Goal: Information Seeking & Learning: Learn about a topic

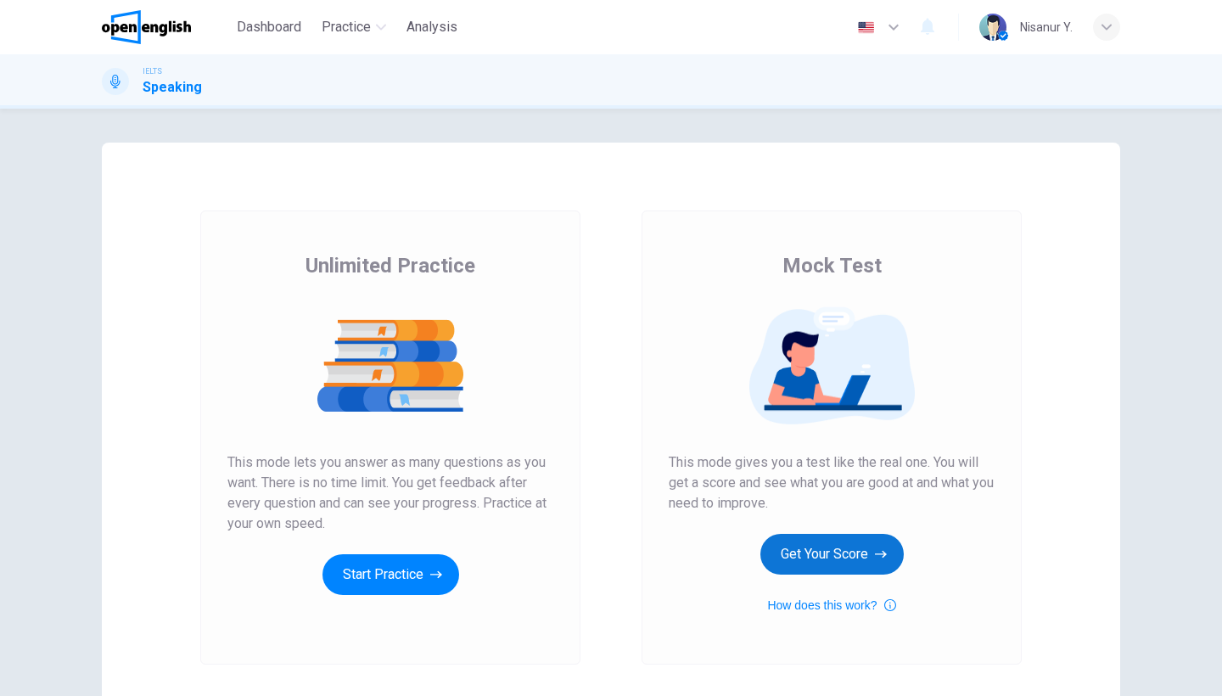
click at [812, 551] on button "Get Your Score" at bounding box center [831, 554] width 143 height 41
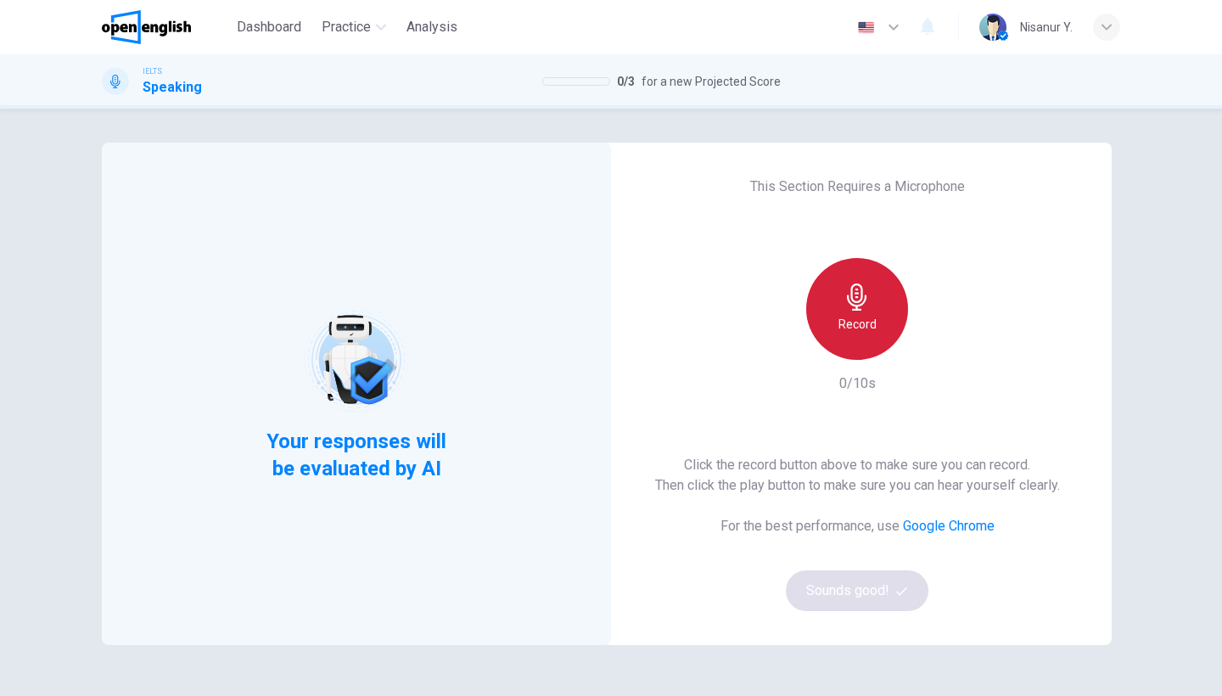
click at [850, 306] on icon "button" at bounding box center [857, 296] width 20 height 27
click at [850, 338] on icon "button" at bounding box center [857, 351] width 20 height 27
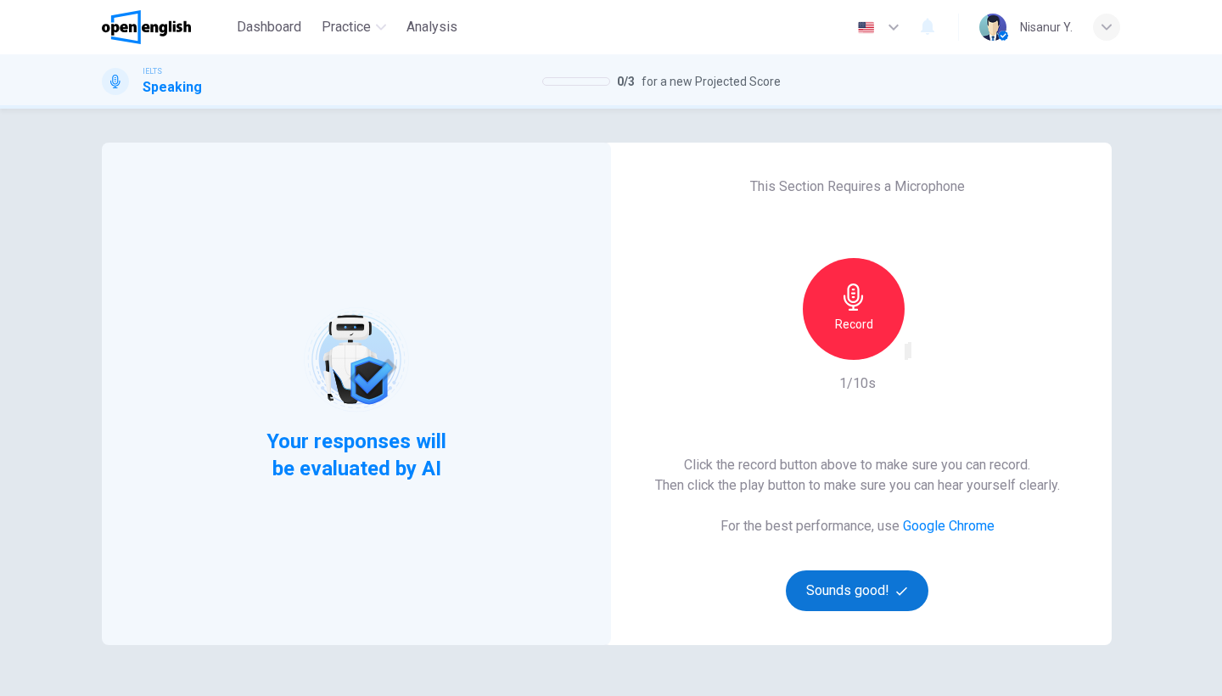
click at [838, 587] on button "Sounds good!" at bounding box center [857, 590] width 143 height 41
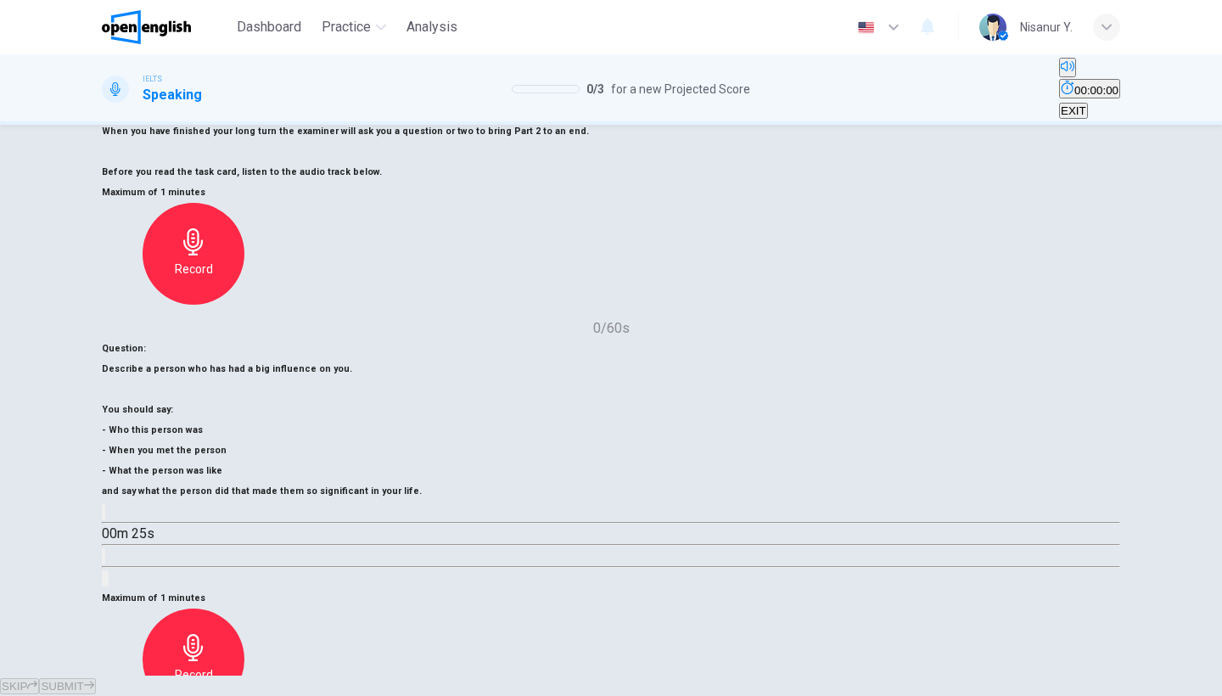
scroll to position [138, 0]
click at [244, 609] on div "Record" at bounding box center [194, 660] width 102 height 102
click at [244, 609] on div "Stop" at bounding box center [194, 660] width 102 height 102
click at [213, 665] on h6 "Record" at bounding box center [194, 675] width 38 height 20
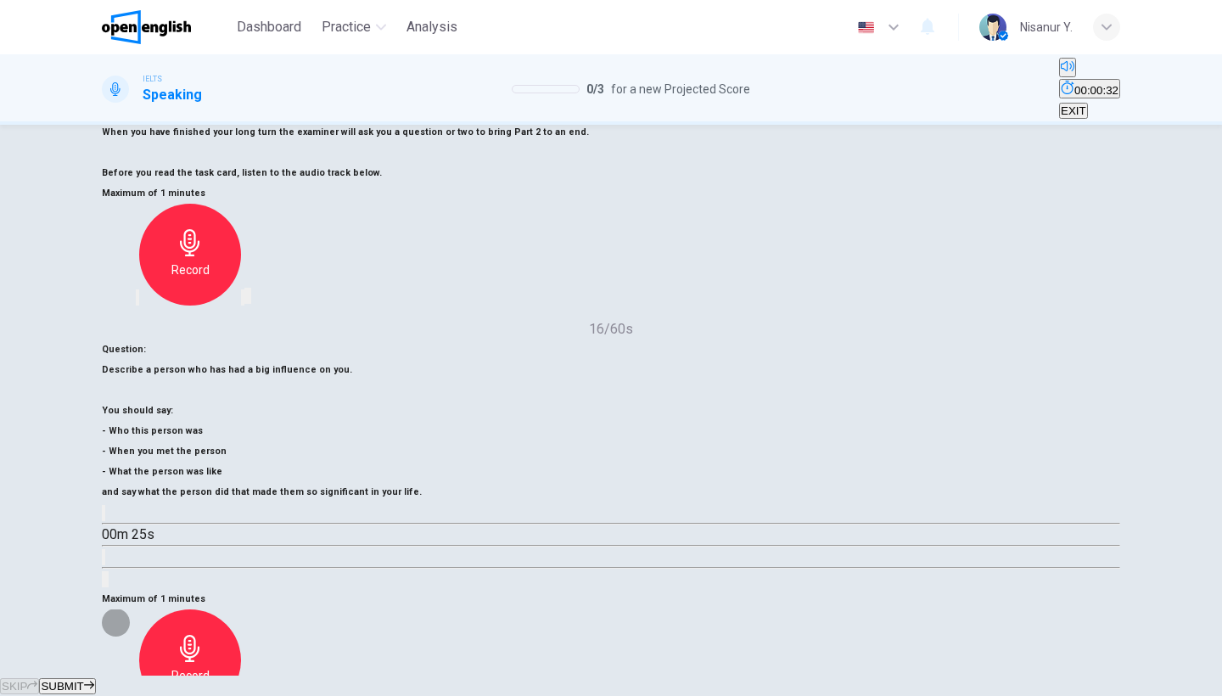
click at [137, 695] on icon "button" at bounding box center [137, 707] width 0 height 0
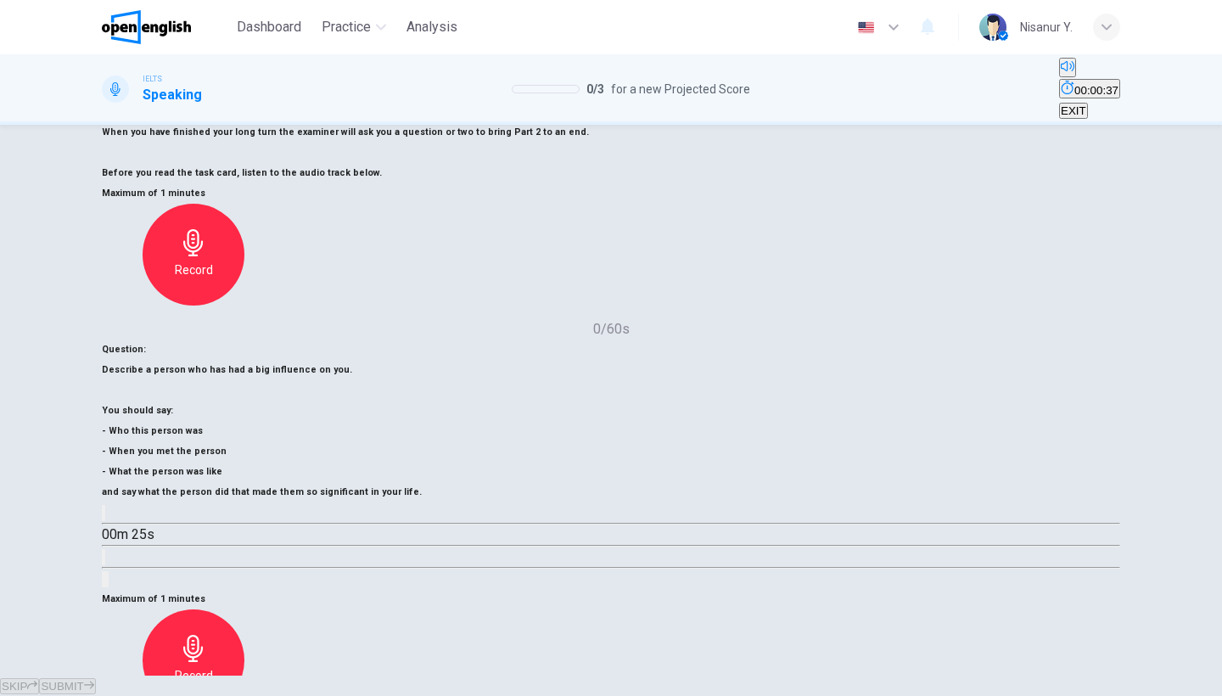
click at [244, 609] on div "Record" at bounding box center [194, 660] width 102 height 102
click at [244, 609] on div "Stop" at bounding box center [194, 660] width 102 height 102
click at [95, 678] on button "SUBMIT" at bounding box center [67, 686] width 56 height 16
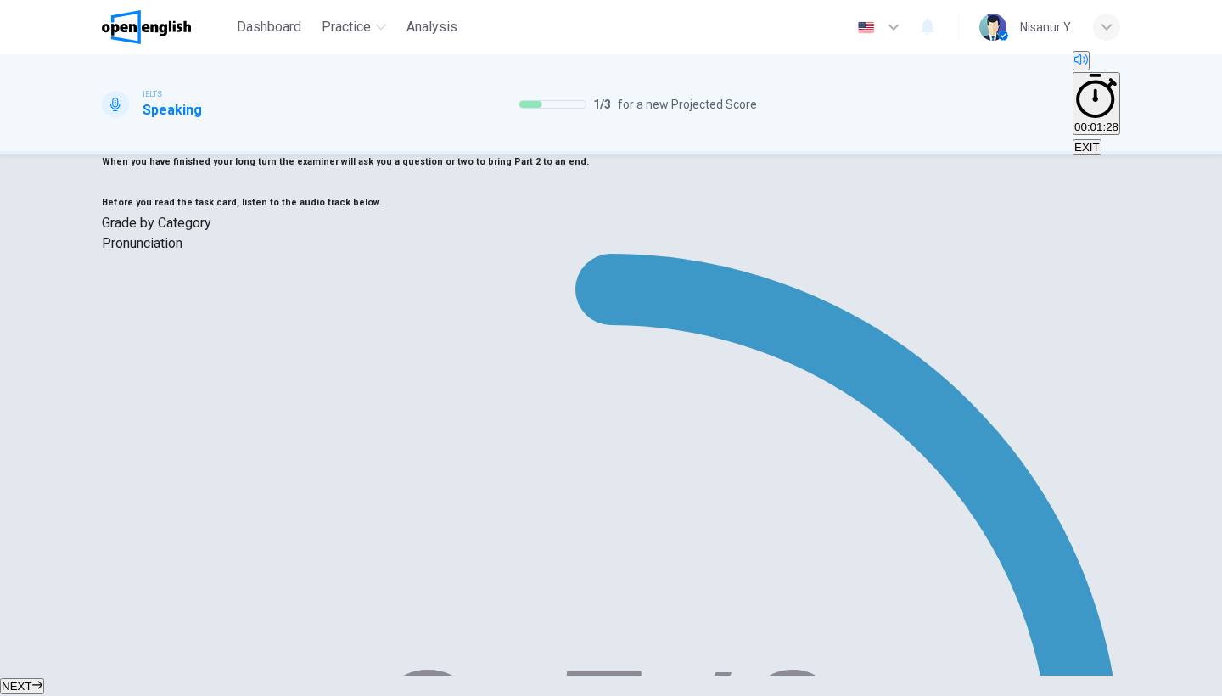
click at [44, 678] on button "NEXT" at bounding box center [22, 686] width 44 height 16
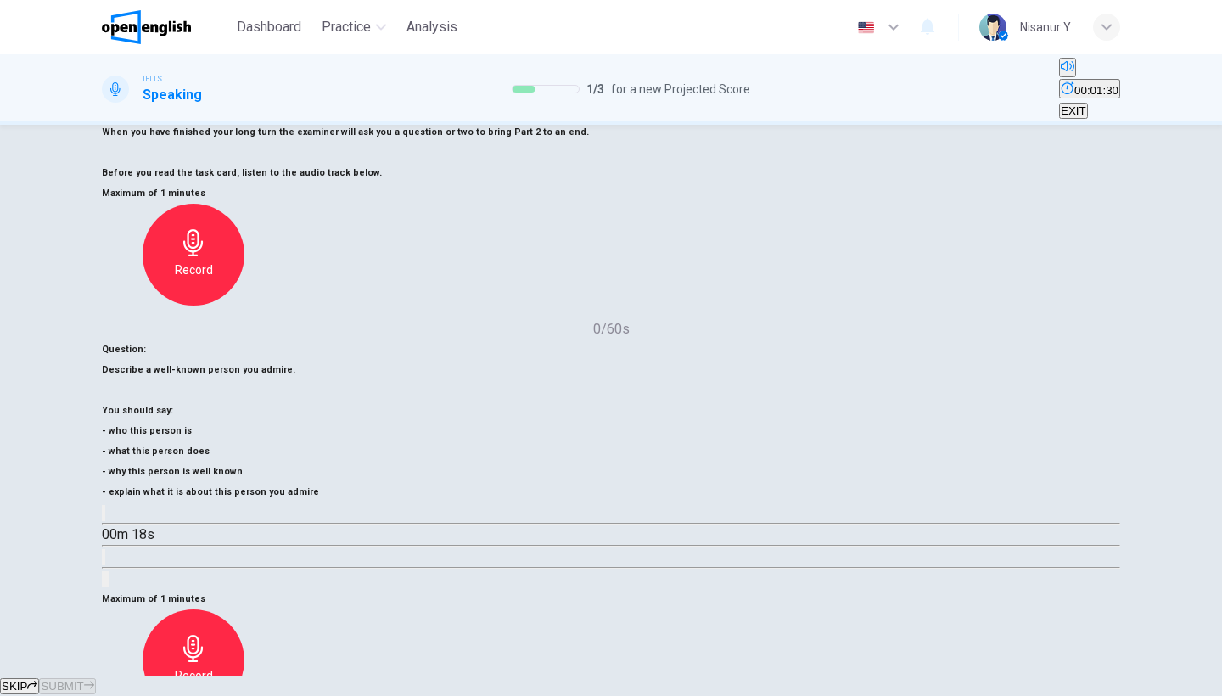
click at [213, 665] on h6 "Record" at bounding box center [194, 675] width 38 height 20
click at [203, 635] on icon "button" at bounding box center [193, 648] width 20 height 27
click at [207, 689] on icon "button" at bounding box center [193, 702] width 27 height 27
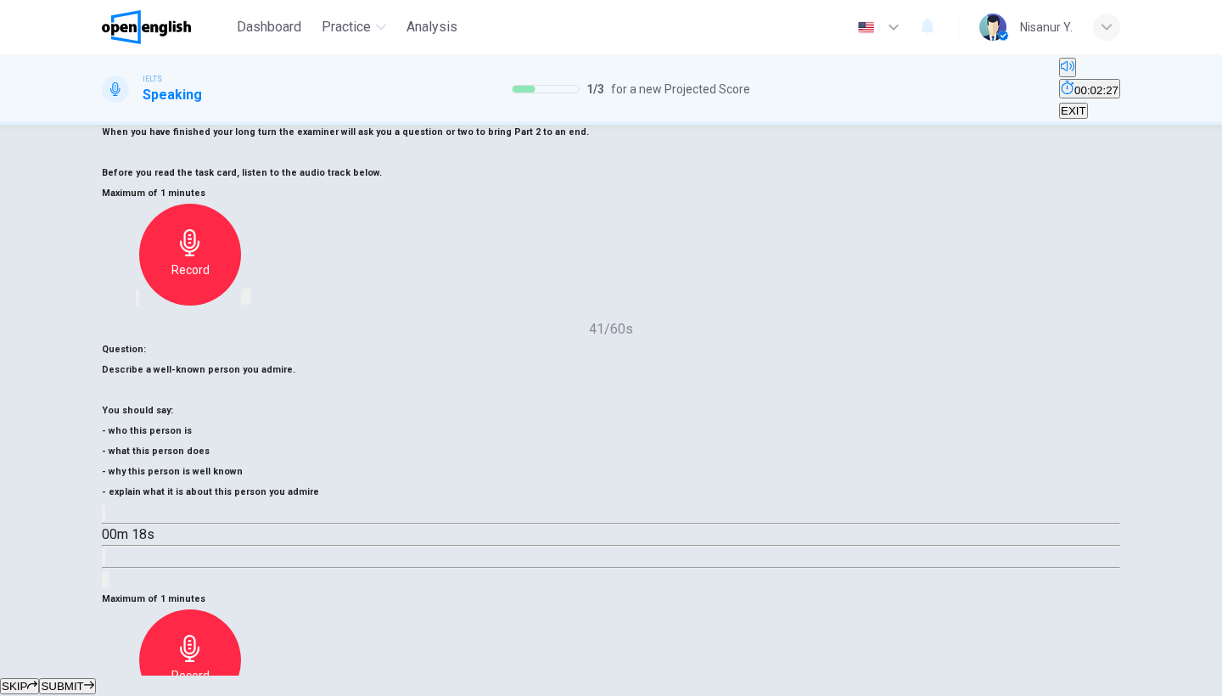
click at [83, 680] on span "SUBMIT" at bounding box center [62, 686] width 42 height 13
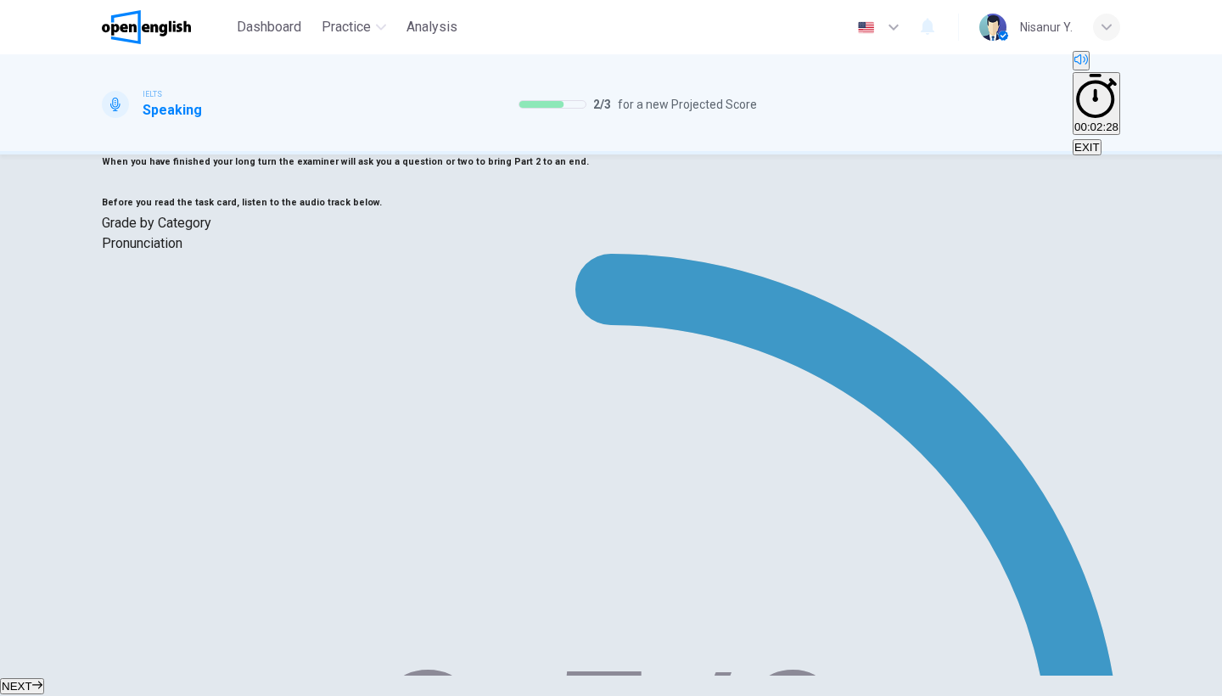
click at [44, 678] on button "NEXT" at bounding box center [22, 686] width 44 height 16
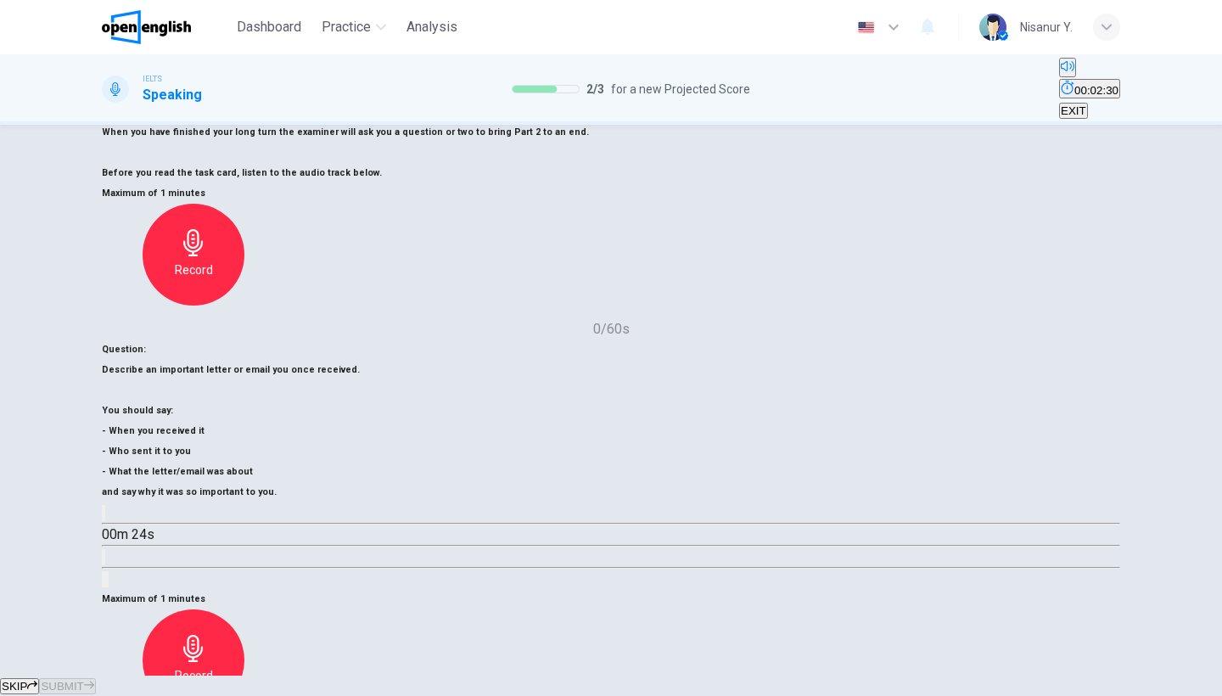
click at [244, 609] on div "Record" at bounding box center [194, 660] width 102 height 102
click at [244, 609] on div "Stop" at bounding box center [194, 660] width 102 height 102
click at [83, 680] on span "SUBMIT" at bounding box center [62, 686] width 42 height 13
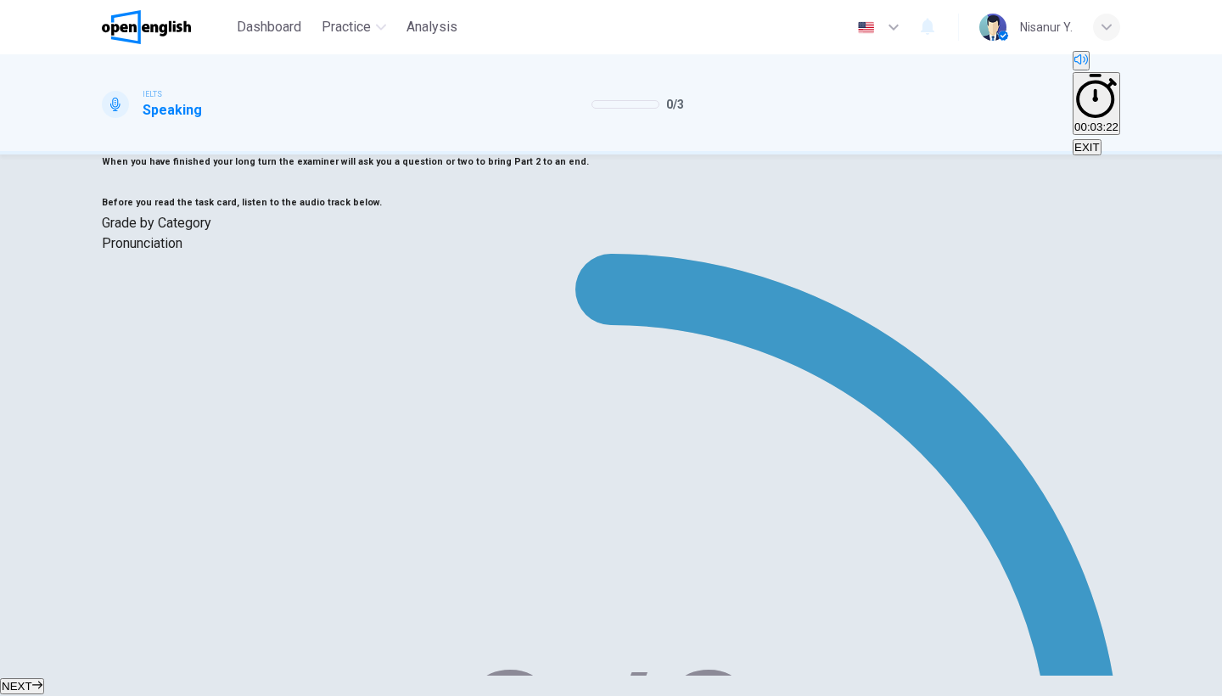
scroll to position [0, 0]
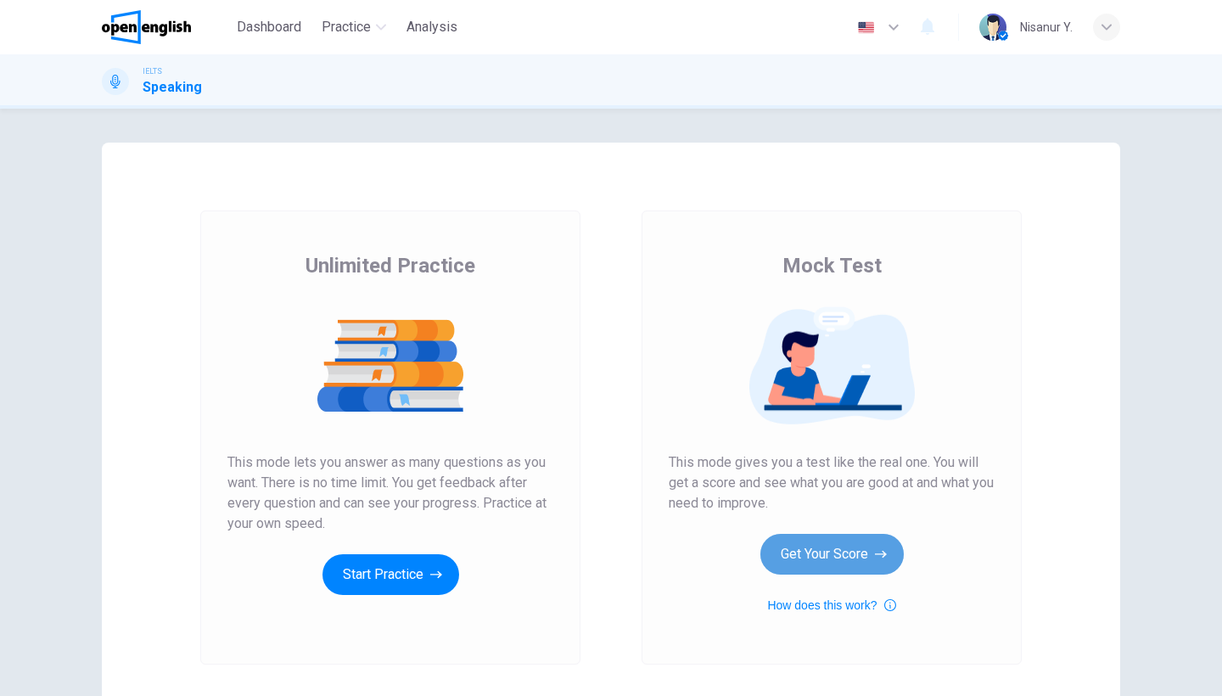
click at [811, 564] on button "Get Your Score" at bounding box center [831, 554] width 143 height 41
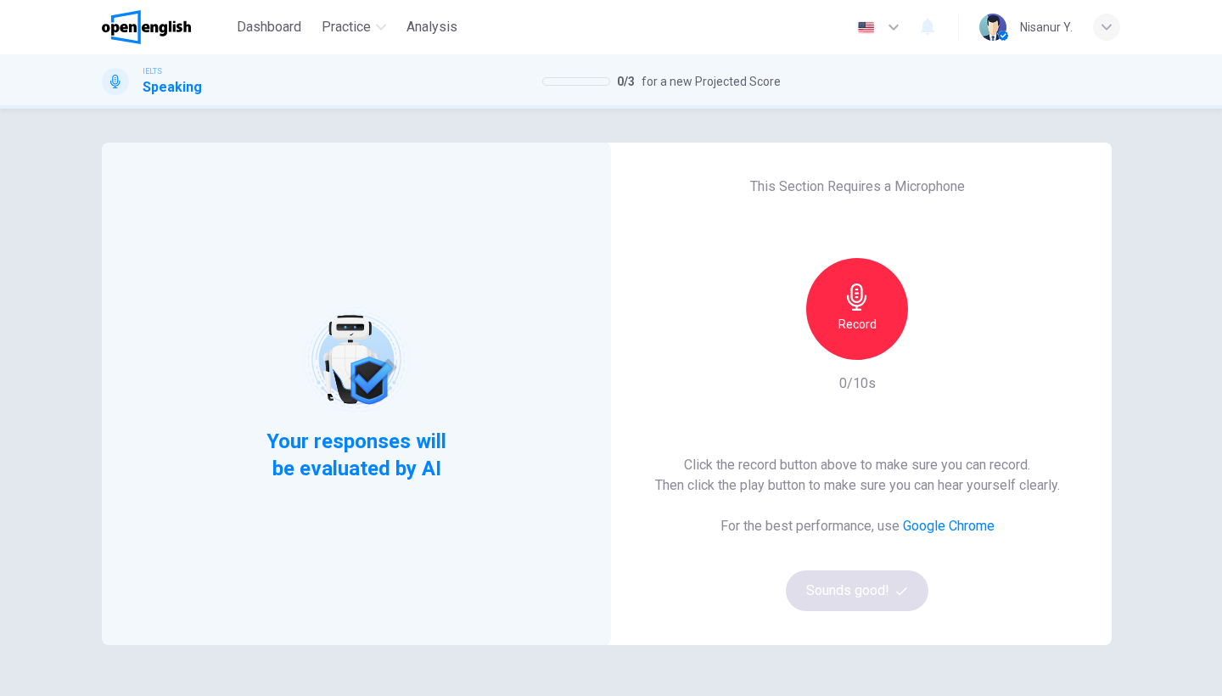
click at [845, 286] on icon "button" at bounding box center [857, 296] width 27 height 27
click at [872, 318] on div "Stop" at bounding box center [857, 309] width 102 height 102
click at [868, 593] on button "Sounds good!" at bounding box center [857, 590] width 143 height 41
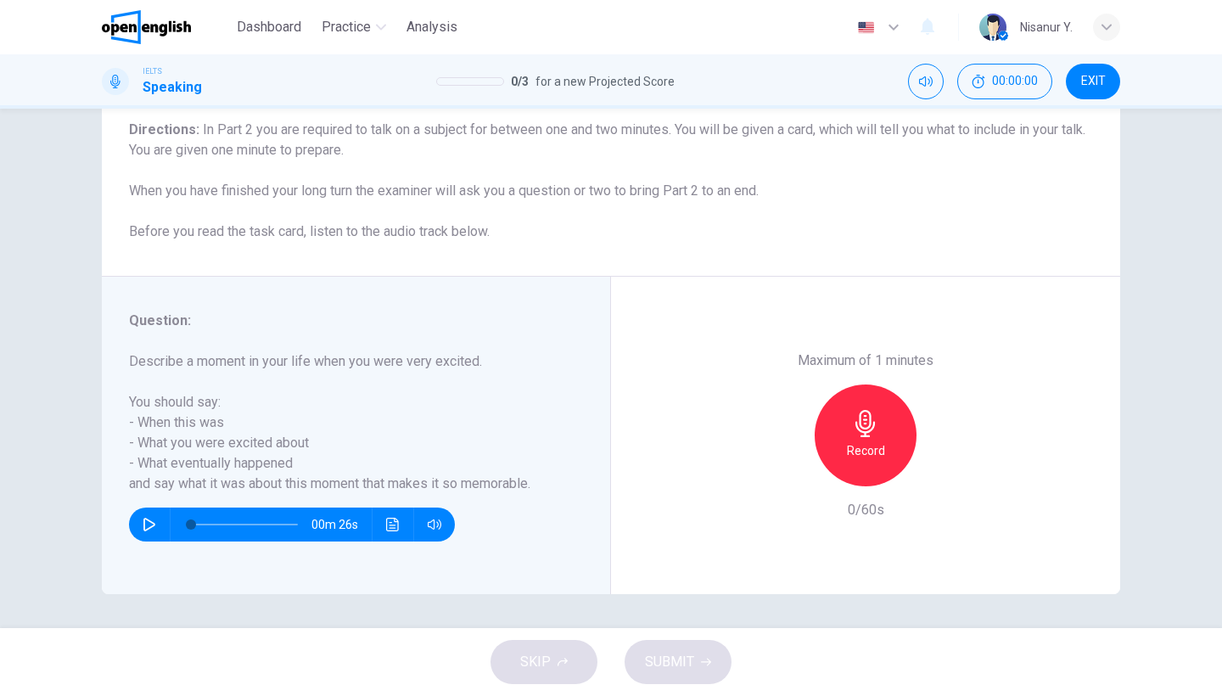
scroll to position [138, 0]
click at [889, 412] on div "Record" at bounding box center [866, 435] width 102 height 102
click at [889, 412] on div "Stop" at bounding box center [866, 435] width 102 height 102
click at [687, 661] on span "SUBMIT" at bounding box center [669, 662] width 49 height 24
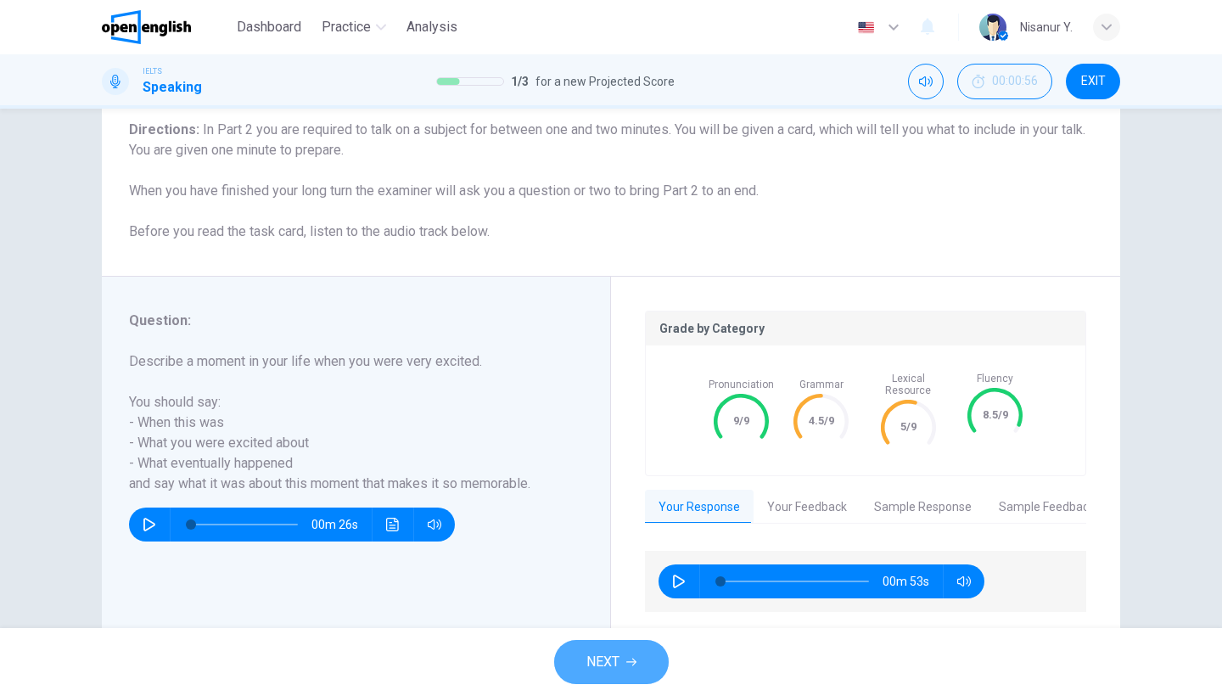
click at [616, 670] on span "NEXT" at bounding box center [602, 662] width 33 height 24
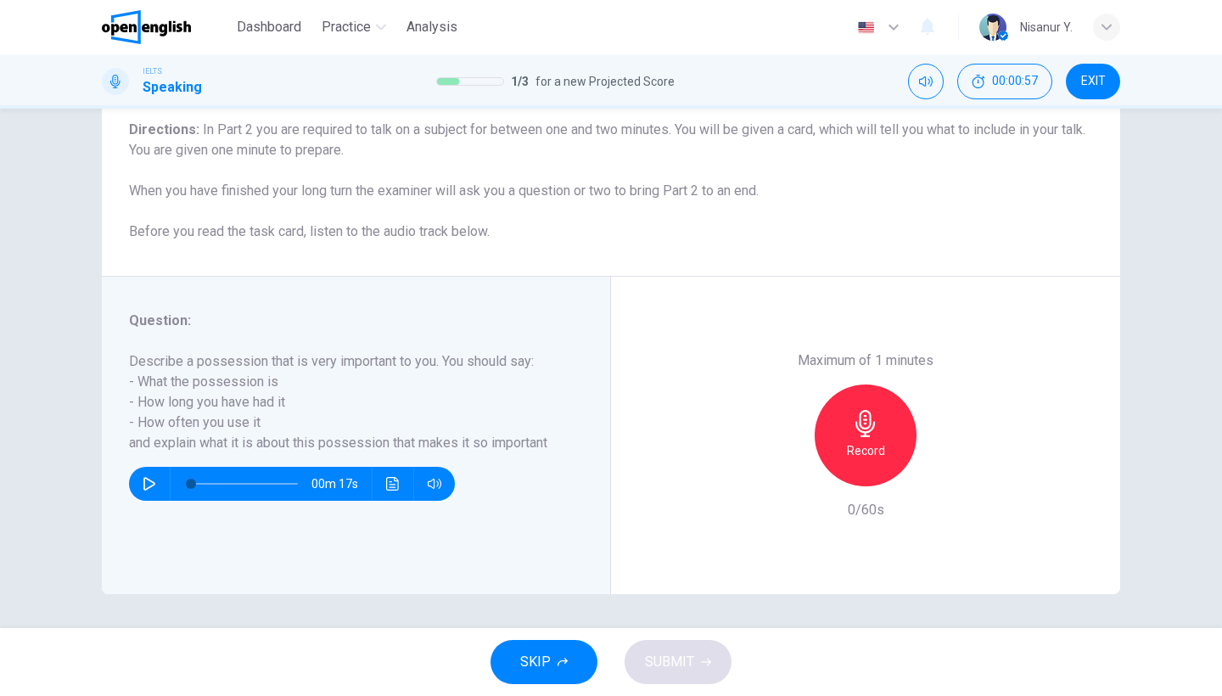
click at [870, 440] on h6 "Record" at bounding box center [866, 450] width 38 height 20
click at [870, 440] on h6 "Stop" at bounding box center [865, 450] width 25 height 20
click at [538, 680] on button "SKIP" at bounding box center [544, 662] width 107 height 44
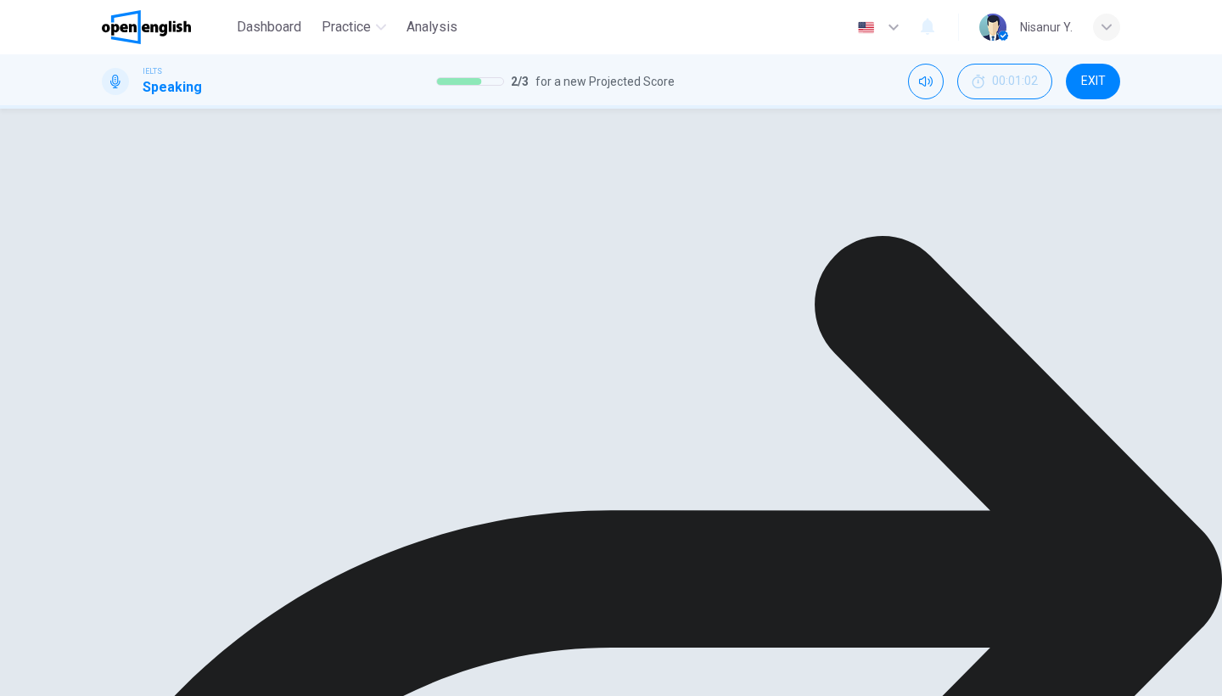
scroll to position [180, 0]
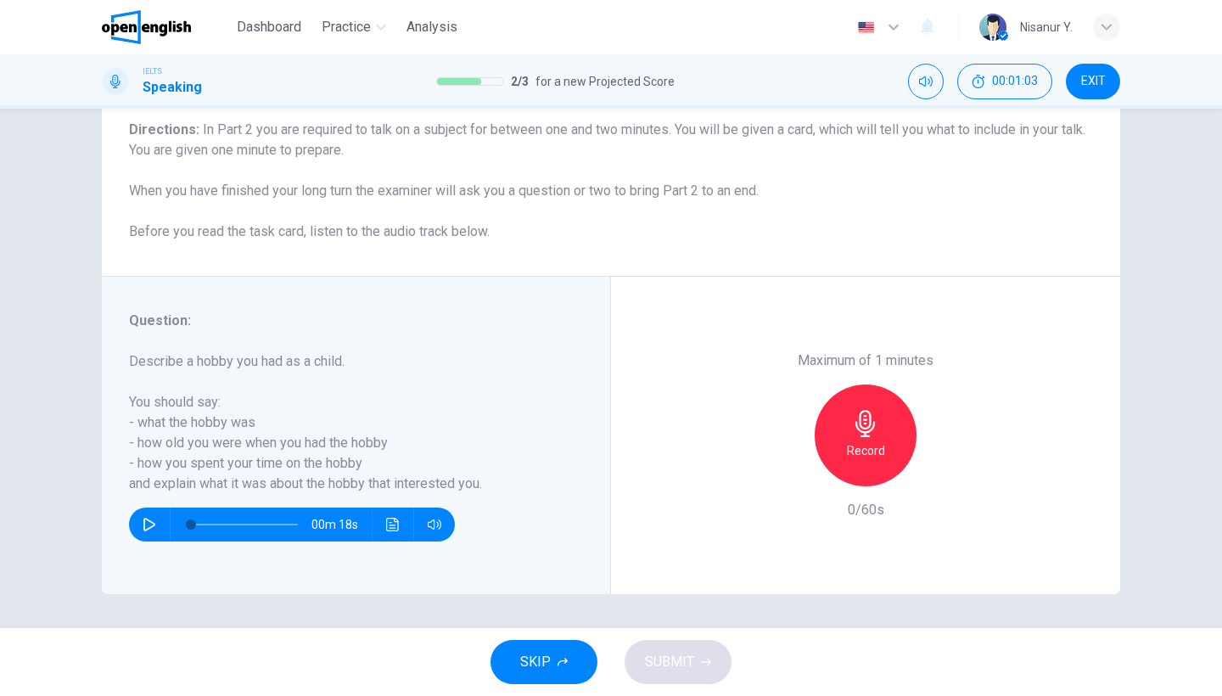
scroll to position [138, 0]
click at [842, 424] on div "Record" at bounding box center [866, 435] width 102 height 102
click at [842, 424] on div "Stop" at bounding box center [866, 435] width 102 height 102
click at [1095, 80] on span "EXIT" at bounding box center [1093, 82] width 25 height 14
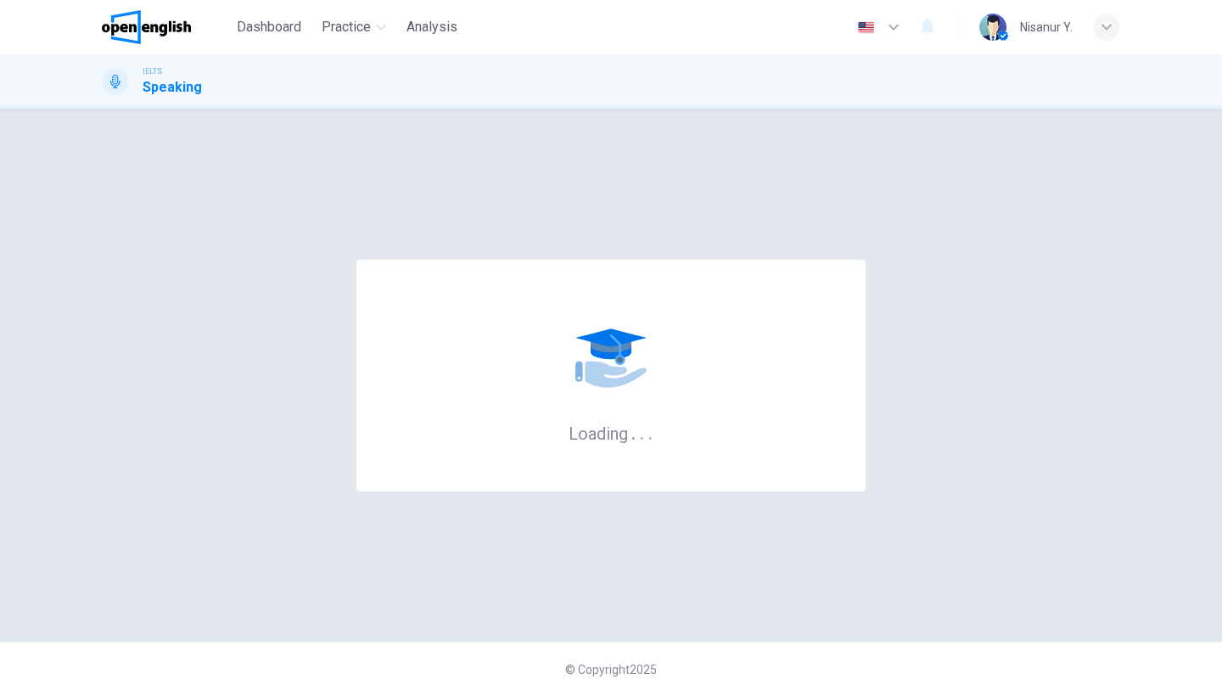
scroll to position [0, 0]
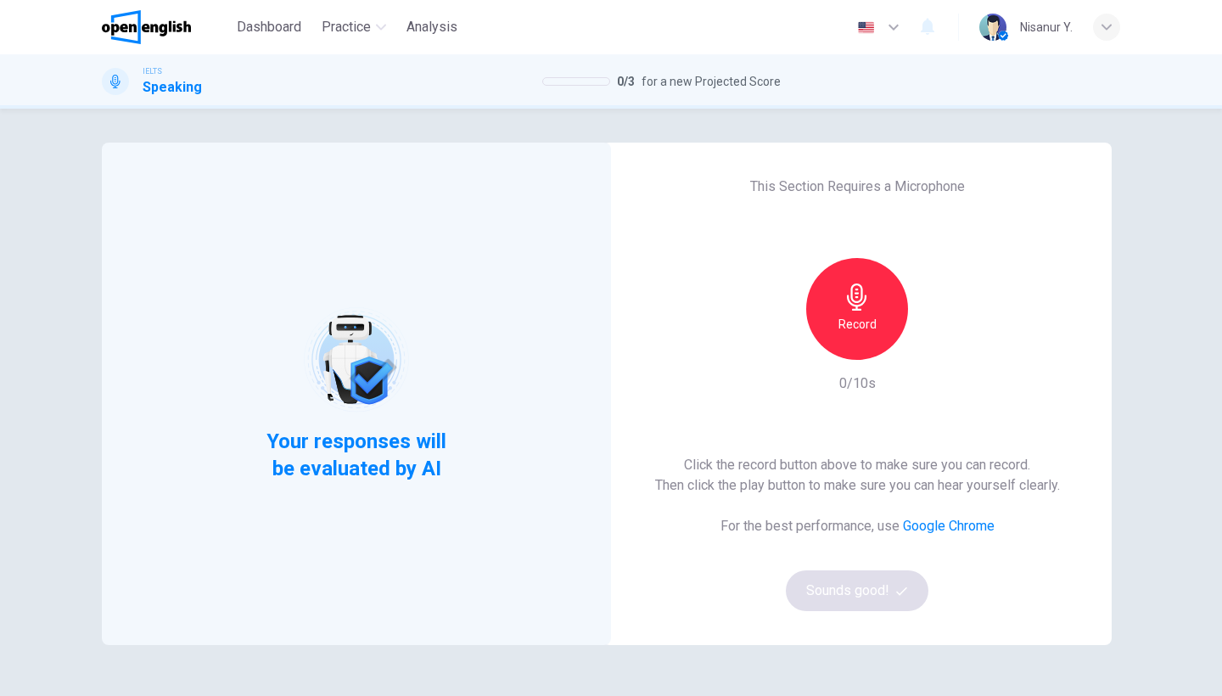
click at [894, 243] on div "This Section Requires a Microphone Record 0/10s Click the record button above t…" at bounding box center [857, 394] width 509 height 502
click at [874, 281] on div "Record" at bounding box center [857, 309] width 102 height 102
click at [873, 282] on div "Stop" at bounding box center [857, 309] width 102 height 102
click at [845, 580] on button "Sounds good!" at bounding box center [857, 590] width 143 height 41
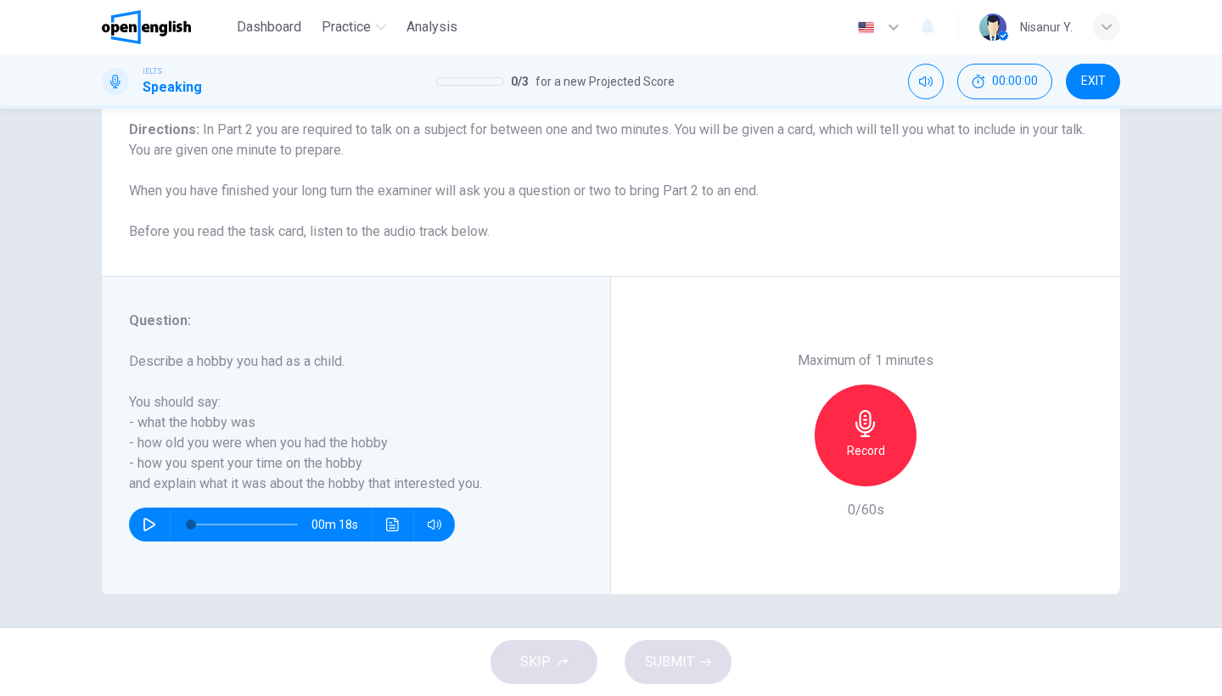
scroll to position [138, 0]
click at [884, 418] on div "Record" at bounding box center [866, 435] width 102 height 102
click at [883, 418] on div "Stop" at bounding box center [866, 435] width 102 height 102
click at [786, 465] on icon "button" at bounding box center [787, 472] width 15 height 15
click at [853, 399] on div "Record" at bounding box center [866, 435] width 102 height 102
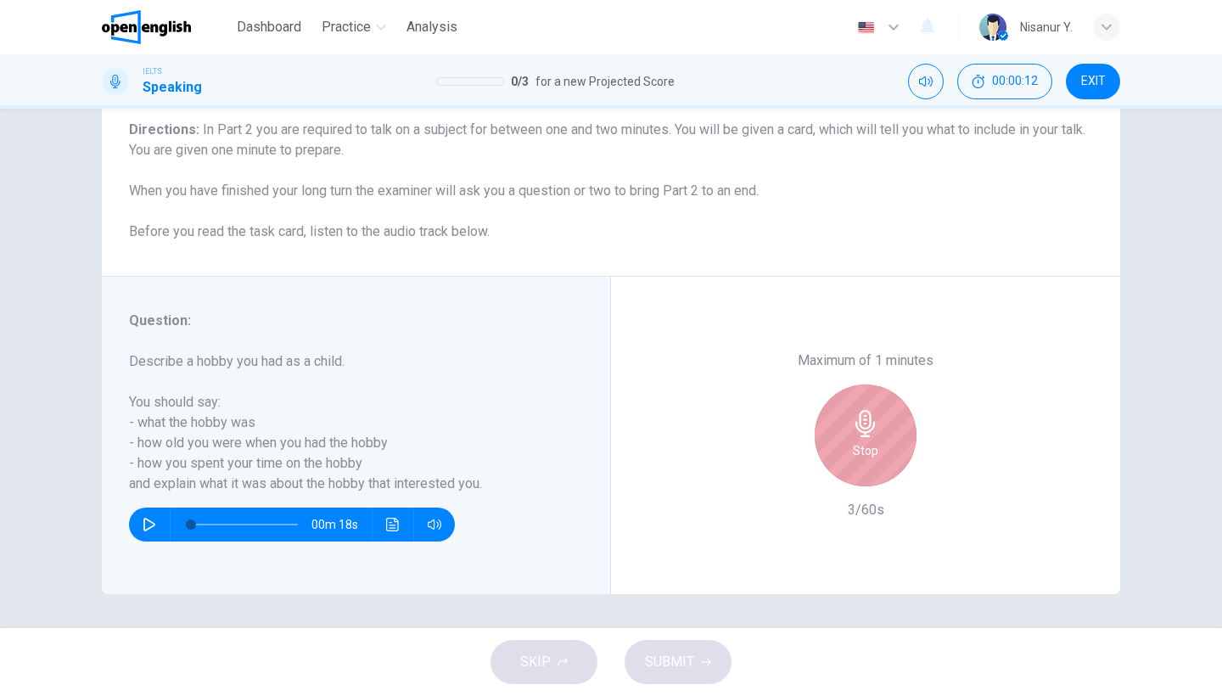
click at [853, 399] on div "Stop" at bounding box center [866, 435] width 102 height 102
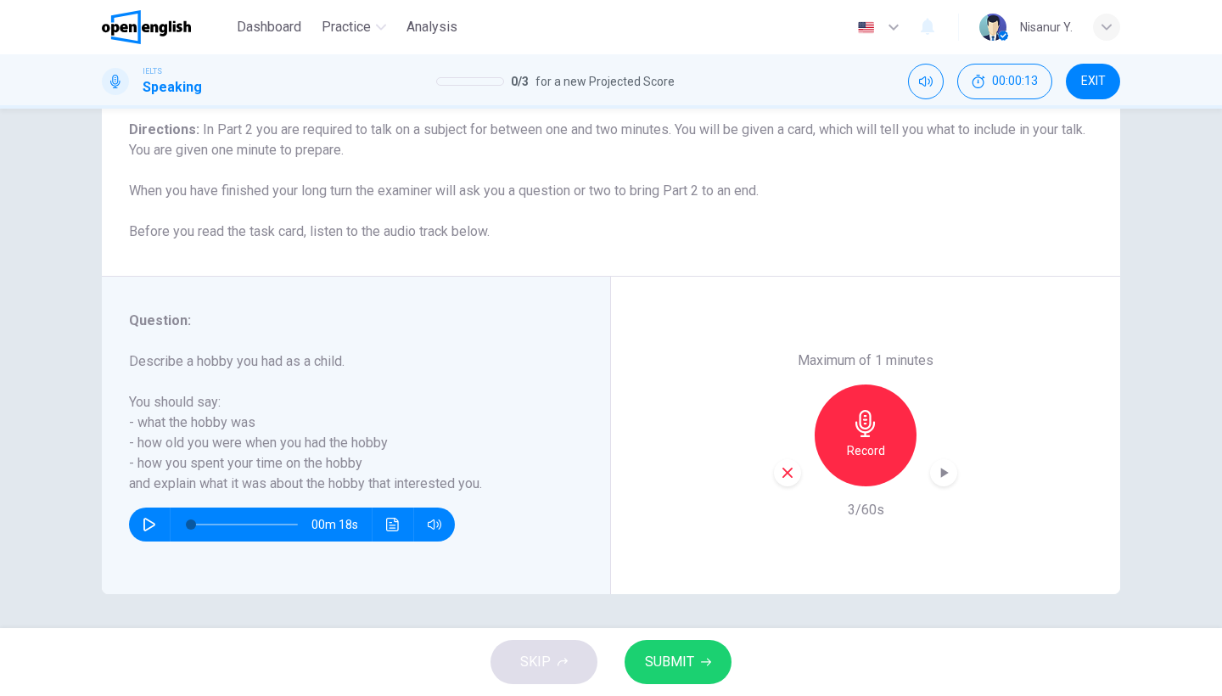
click at [799, 435] on div "Record" at bounding box center [865, 435] width 183 height 102
click at [794, 459] on div "button" at bounding box center [787, 472] width 27 height 27
click at [878, 400] on div "Record" at bounding box center [866, 435] width 102 height 102
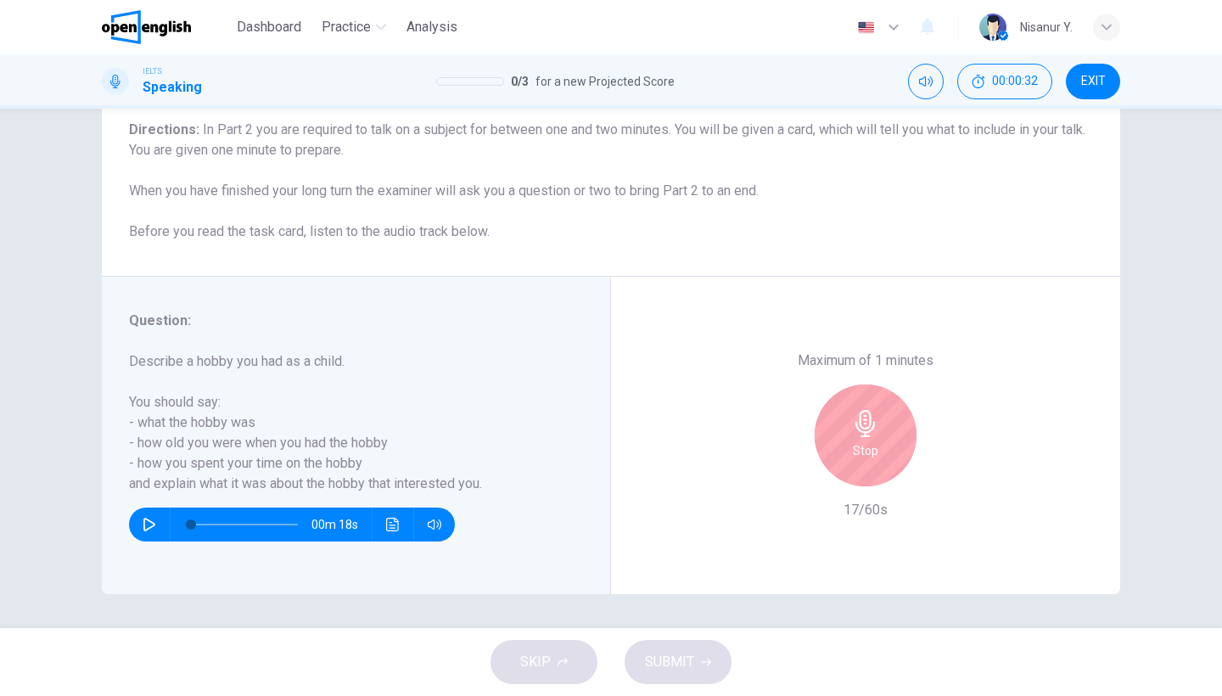
click at [878, 400] on div "Stop" at bounding box center [866, 435] width 102 height 102
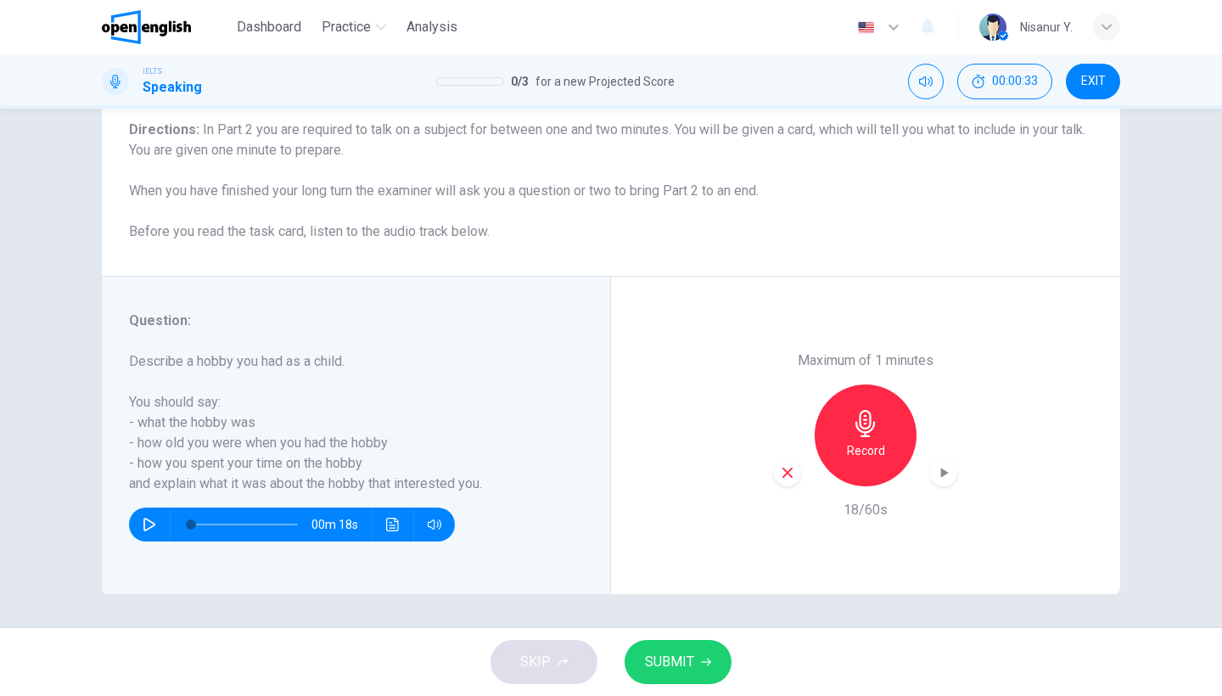
click at [782, 468] on icon "button" at bounding box center [787, 473] width 10 height 10
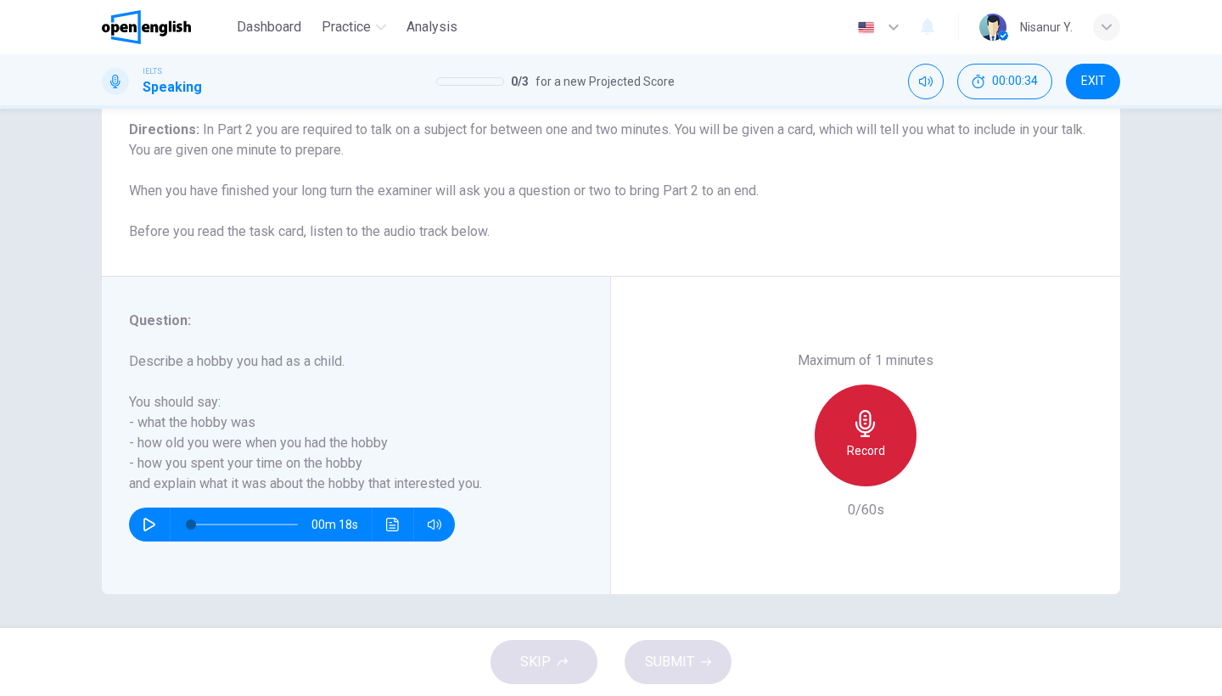
click at [878, 440] on h6 "Record" at bounding box center [866, 450] width 38 height 20
click at [877, 401] on div "Stop" at bounding box center [866, 435] width 102 height 102
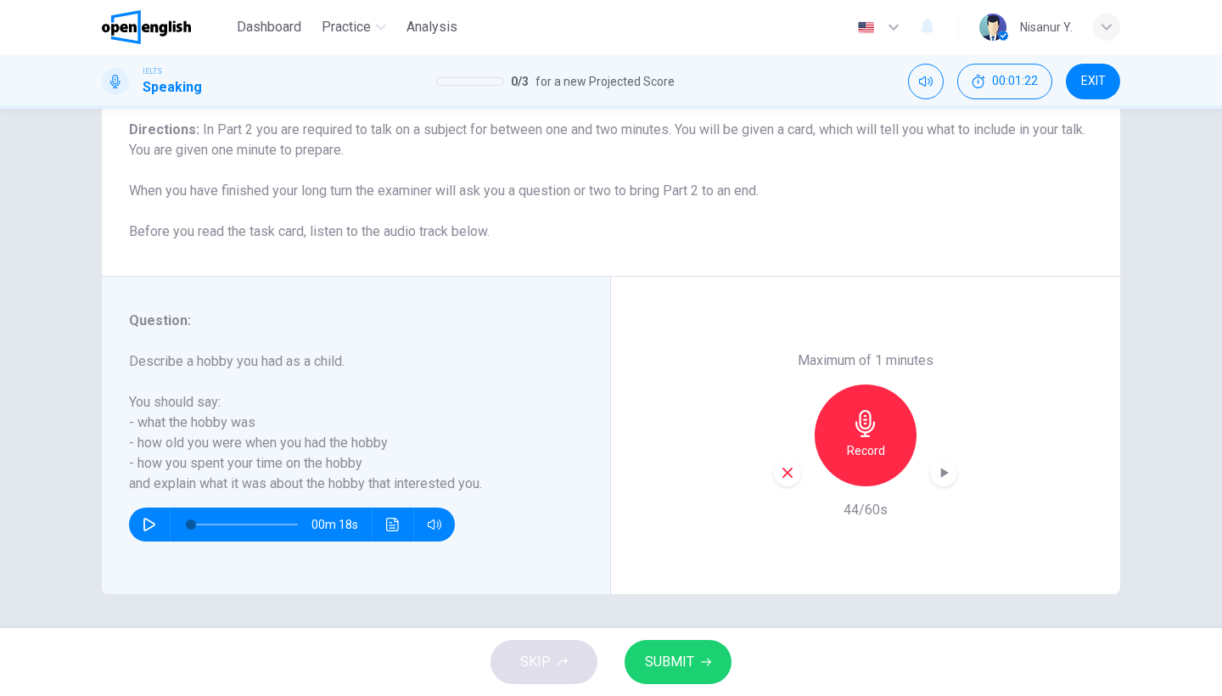
click at [677, 670] on span "SUBMIT" at bounding box center [669, 662] width 49 height 24
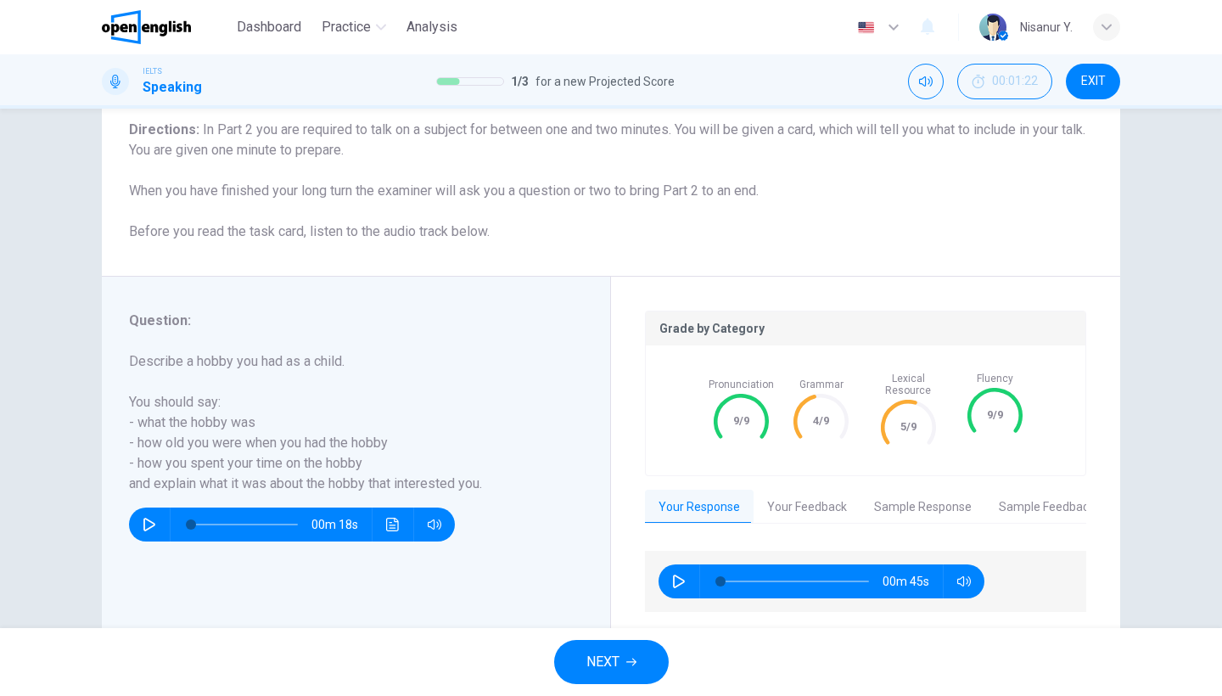
click at [647, 664] on button "NEXT" at bounding box center [611, 662] width 115 height 44
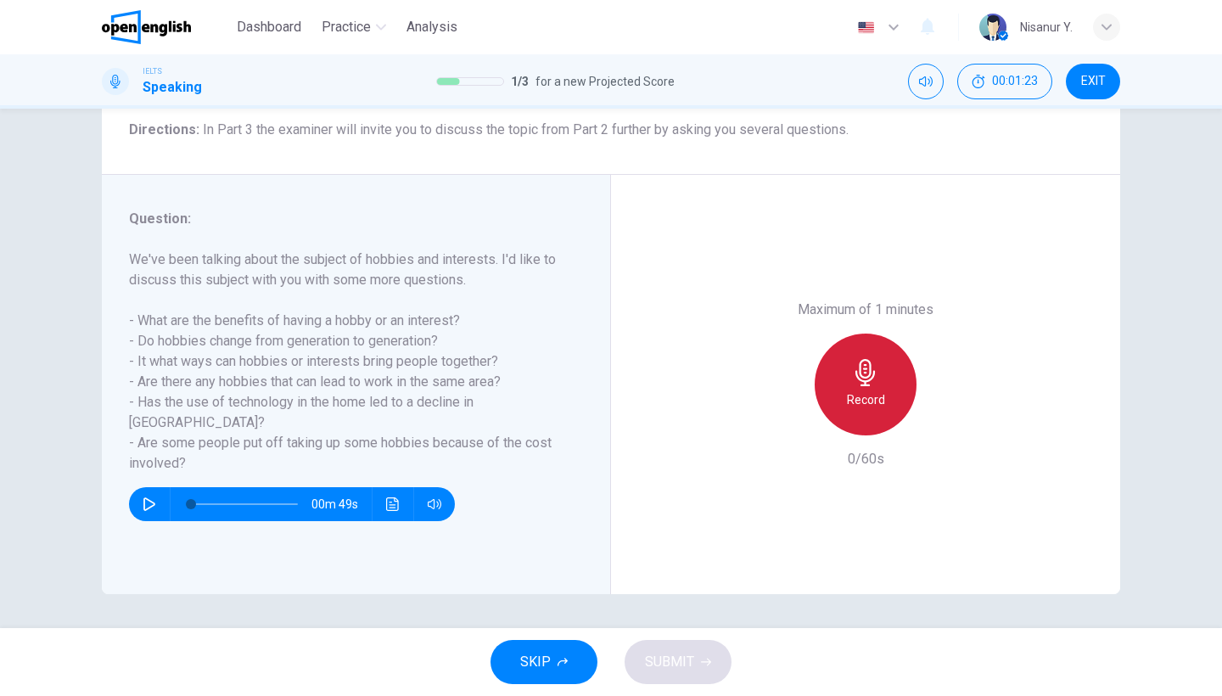
click at [839, 334] on div "Record" at bounding box center [866, 385] width 102 height 102
click at [839, 334] on div "Stop" at bounding box center [866, 385] width 102 height 102
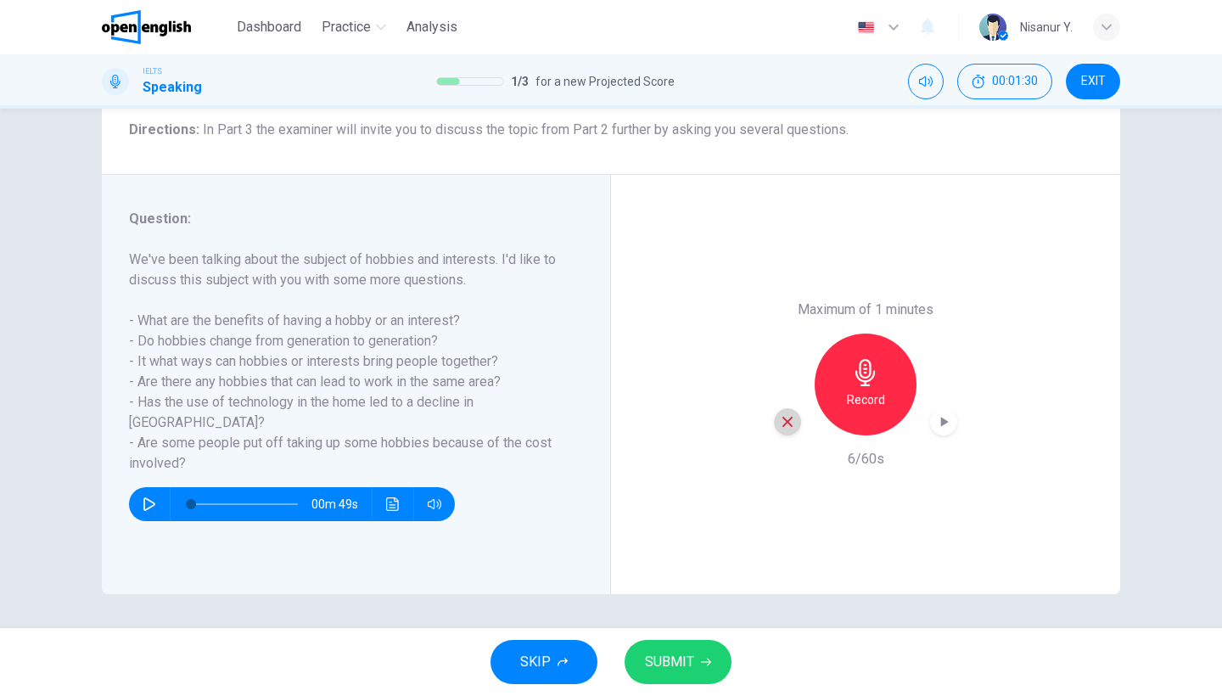
click at [782, 414] on icon "button" at bounding box center [787, 421] width 15 height 15
click at [874, 390] on h6 "Record" at bounding box center [866, 400] width 38 height 20
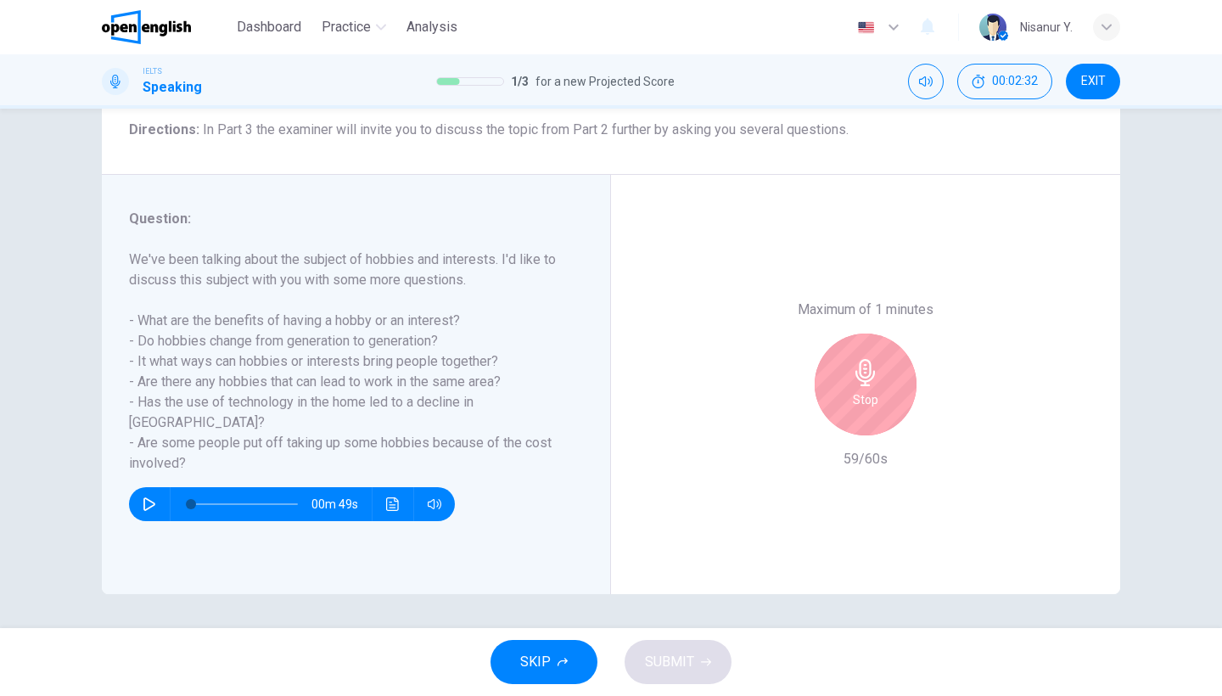
click at [874, 390] on h6 "Stop" at bounding box center [865, 400] width 25 height 20
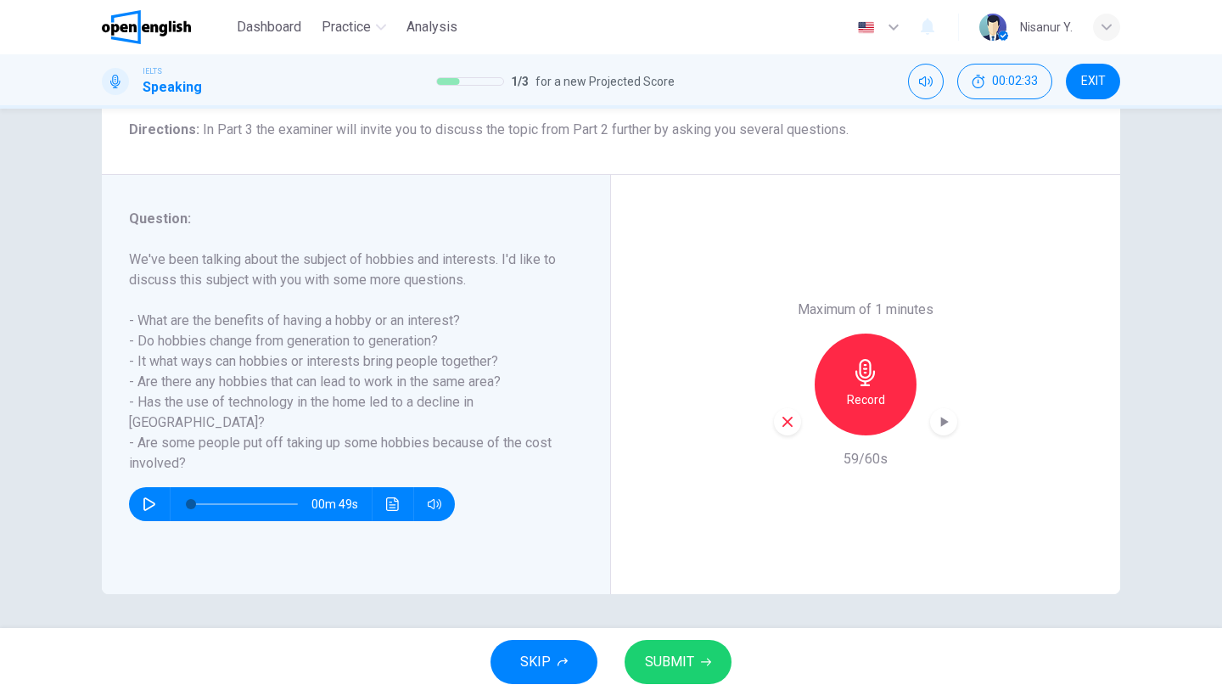
click at [680, 677] on button "SUBMIT" at bounding box center [678, 662] width 107 height 44
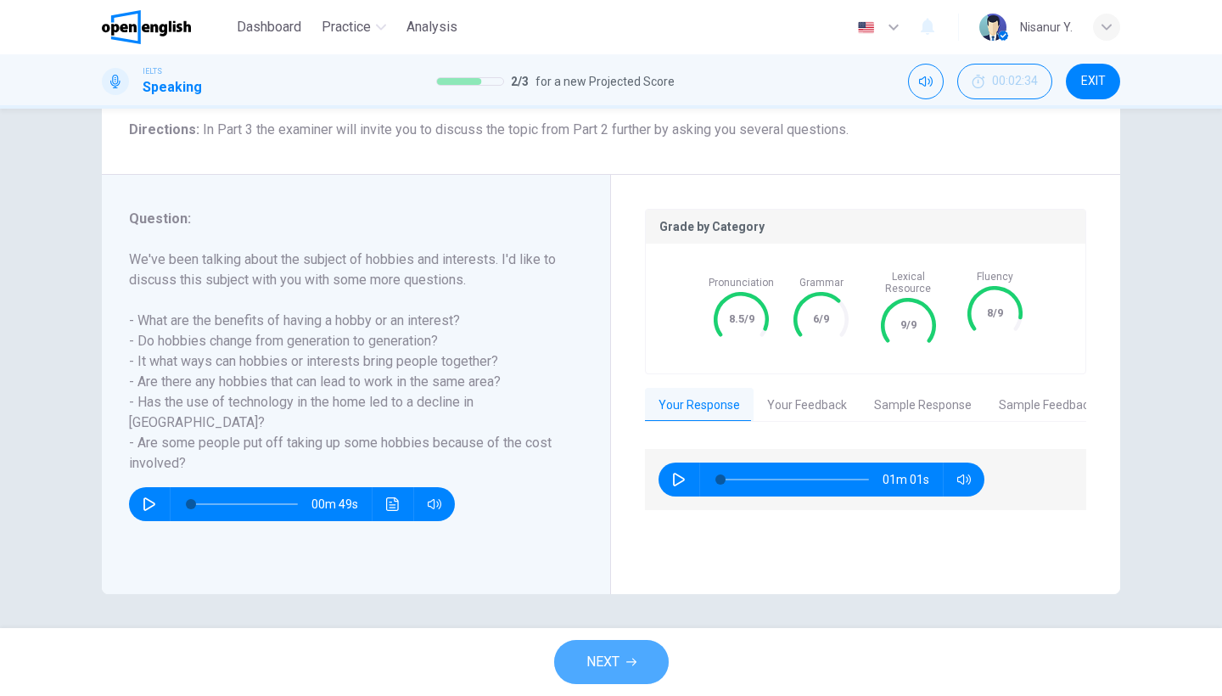
click at [625, 661] on button "NEXT" at bounding box center [611, 662] width 115 height 44
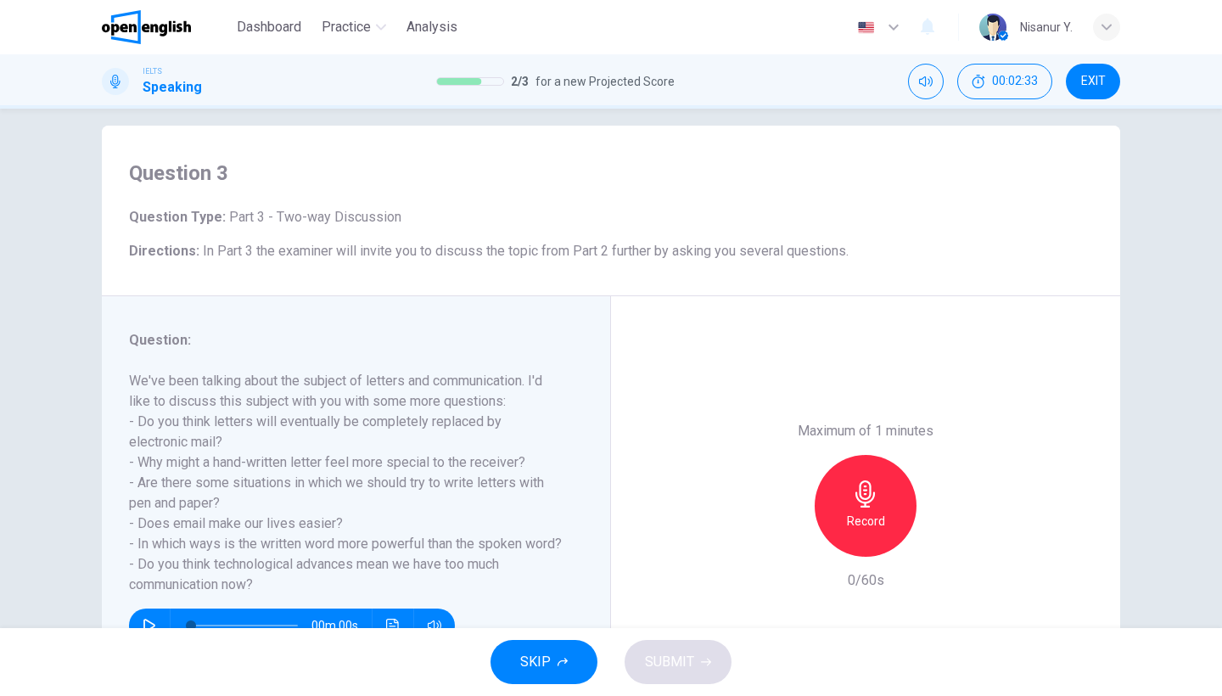
scroll to position [82, 0]
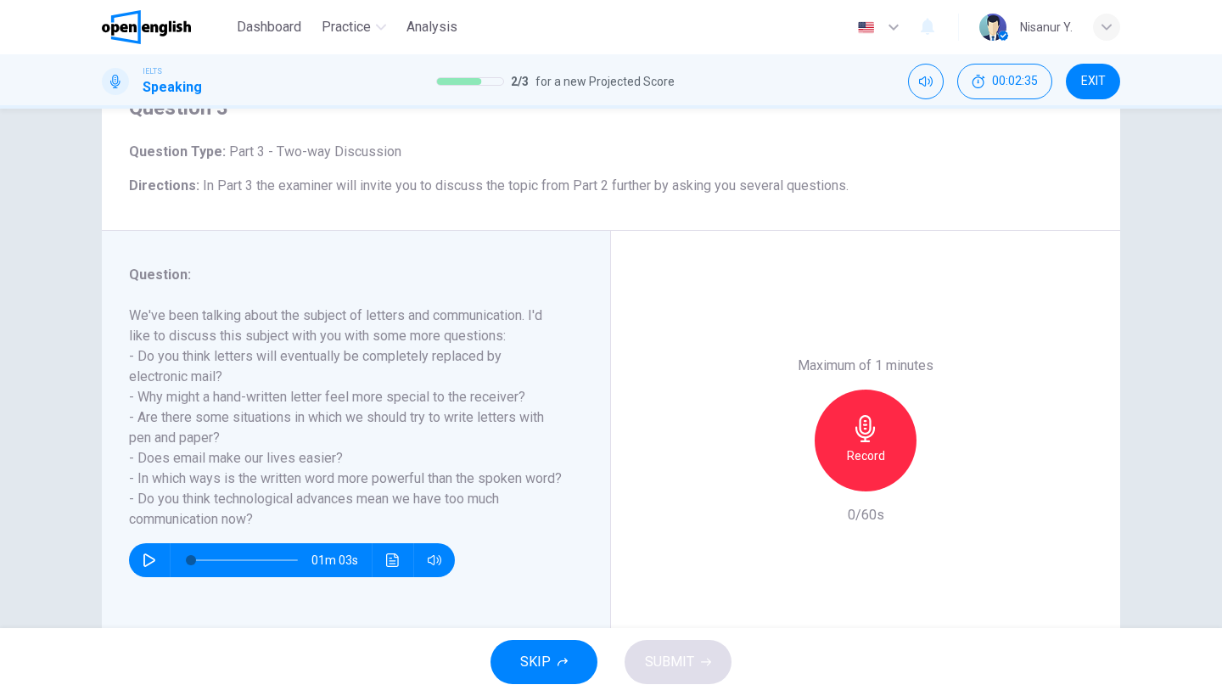
click at [864, 390] on div "Record" at bounding box center [866, 441] width 102 height 102
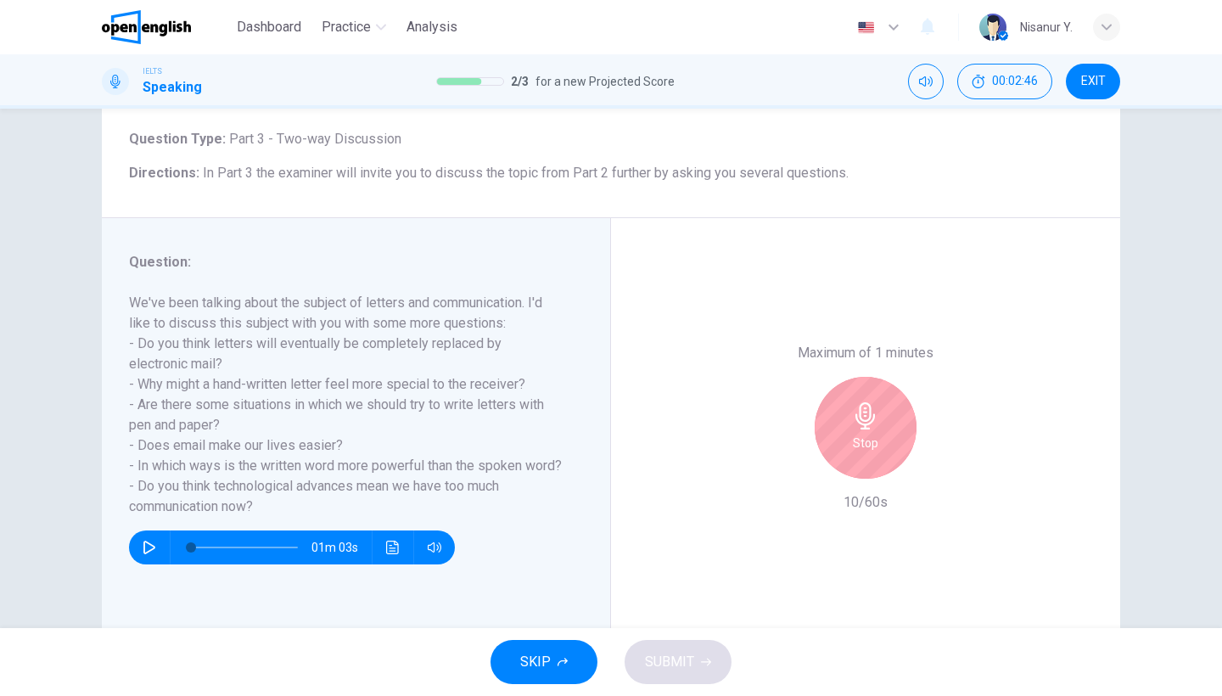
scroll to position [107, 0]
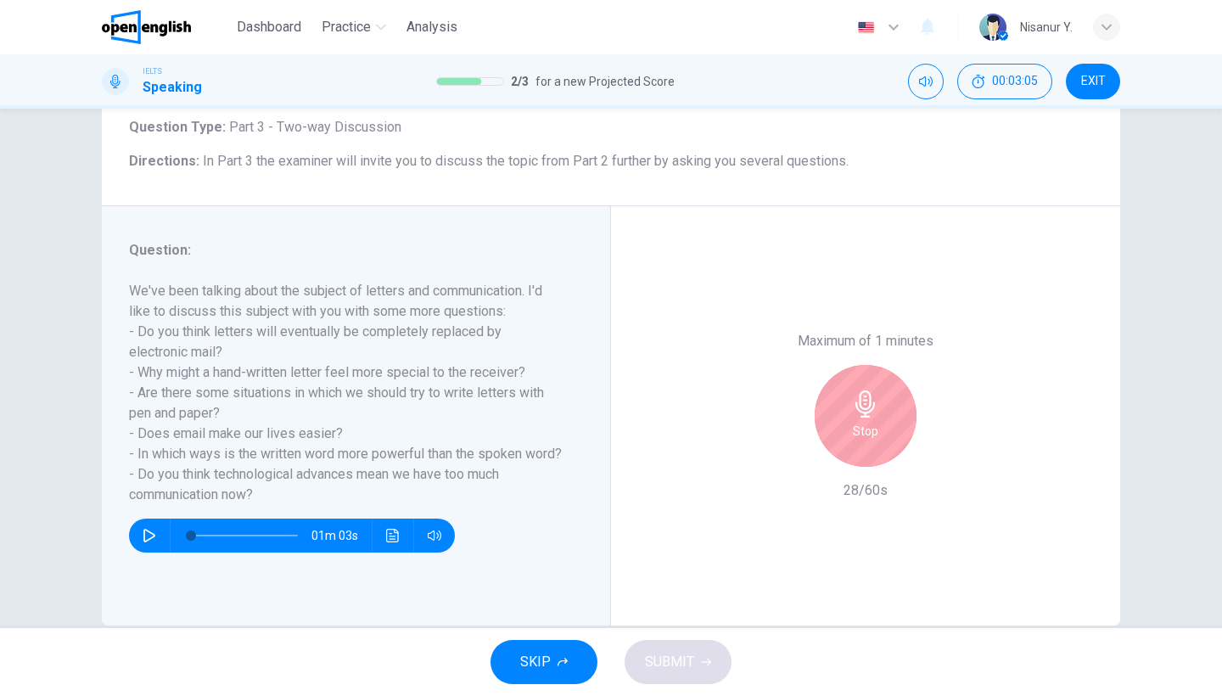
click at [864, 421] on h6 "Stop" at bounding box center [865, 431] width 25 height 20
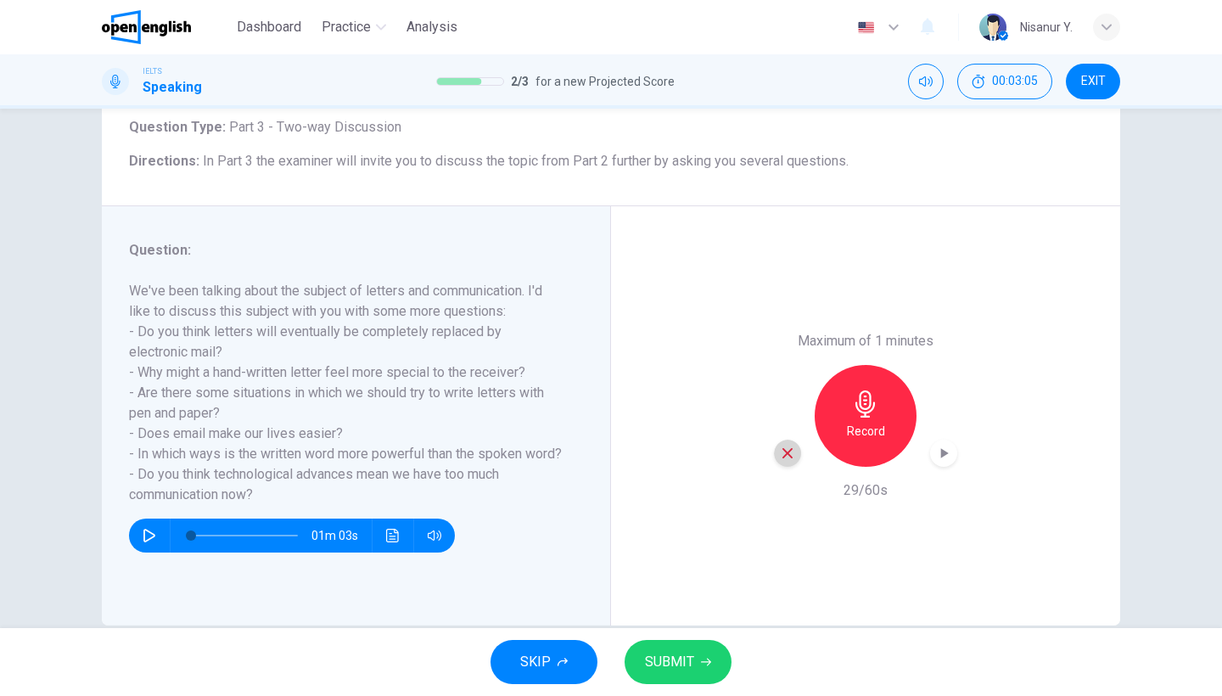
click at [780, 446] on icon "button" at bounding box center [787, 453] width 15 height 15
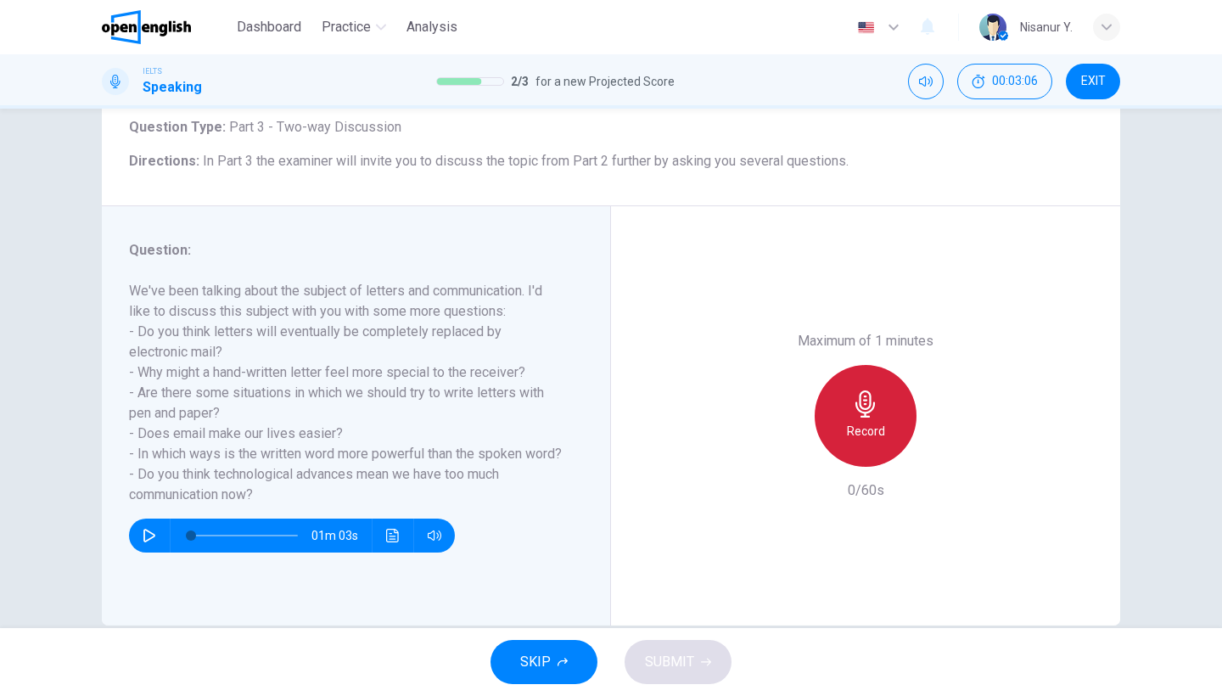
click at [870, 421] on h6 "Record" at bounding box center [866, 431] width 38 height 20
click at [870, 421] on h6 "Stop" at bounding box center [865, 431] width 25 height 20
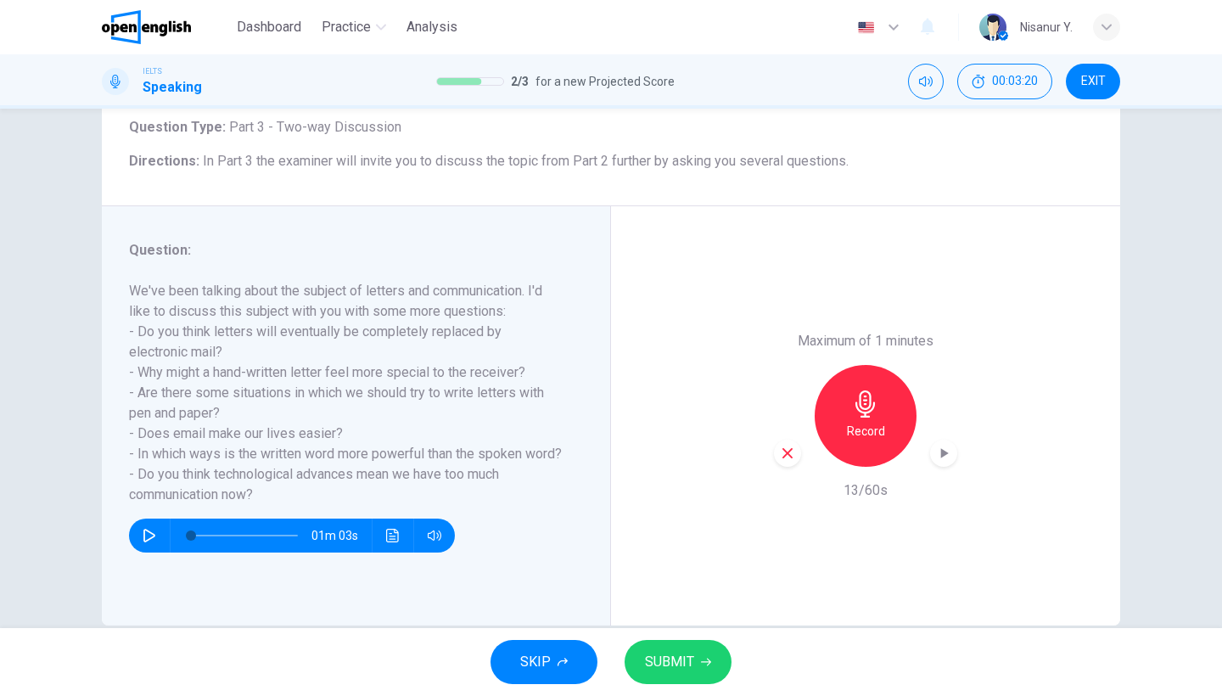
click at [782, 446] on icon "button" at bounding box center [787, 453] width 15 height 15
click at [894, 365] on div "Record" at bounding box center [866, 416] width 102 height 102
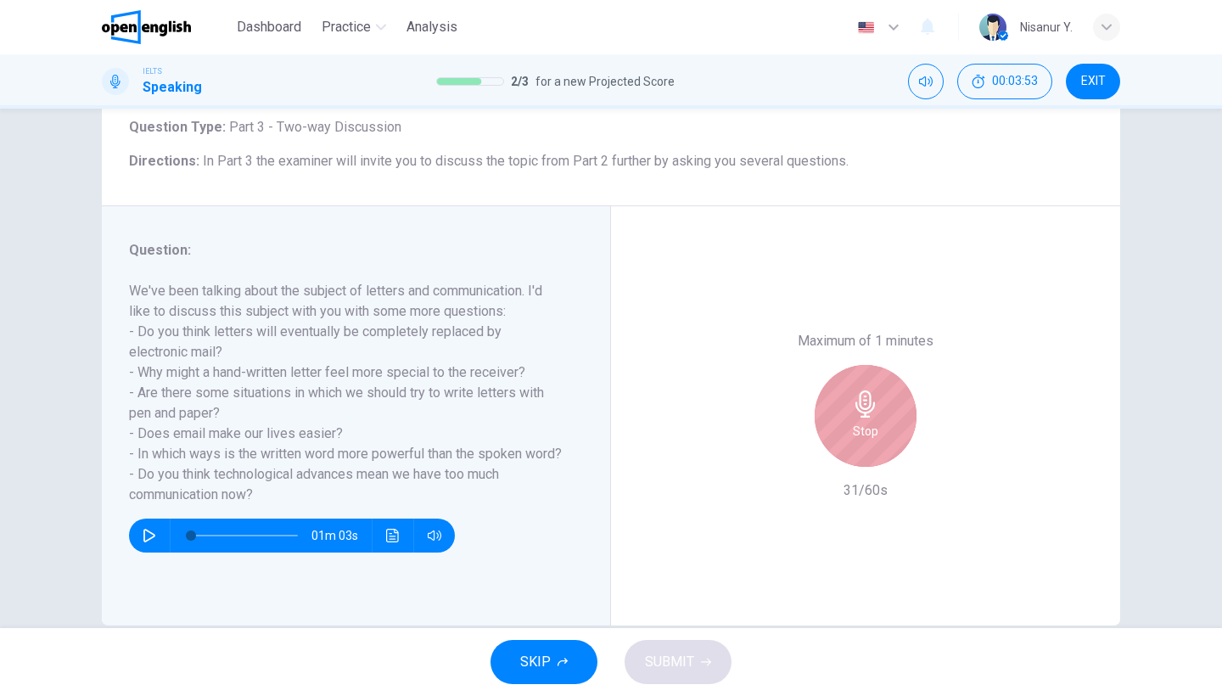
click at [894, 365] on div "Stop" at bounding box center [866, 416] width 102 height 102
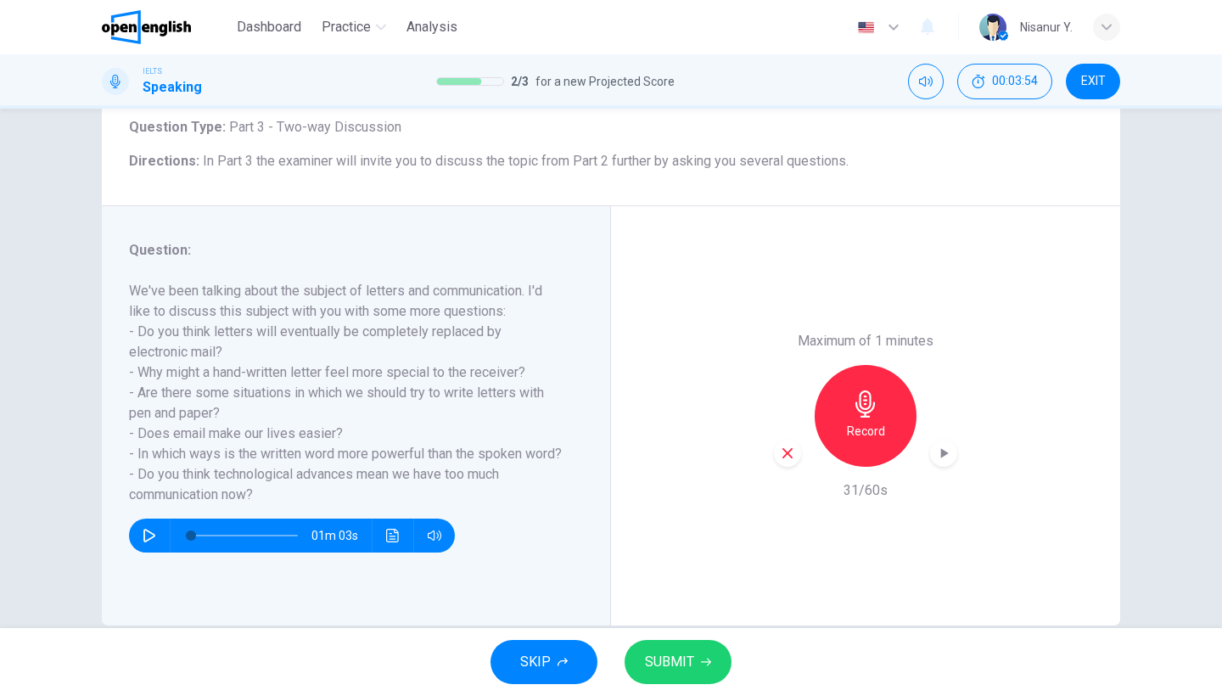
click at [787, 448] on icon "button" at bounding box center [787, 453] width 10 height 10
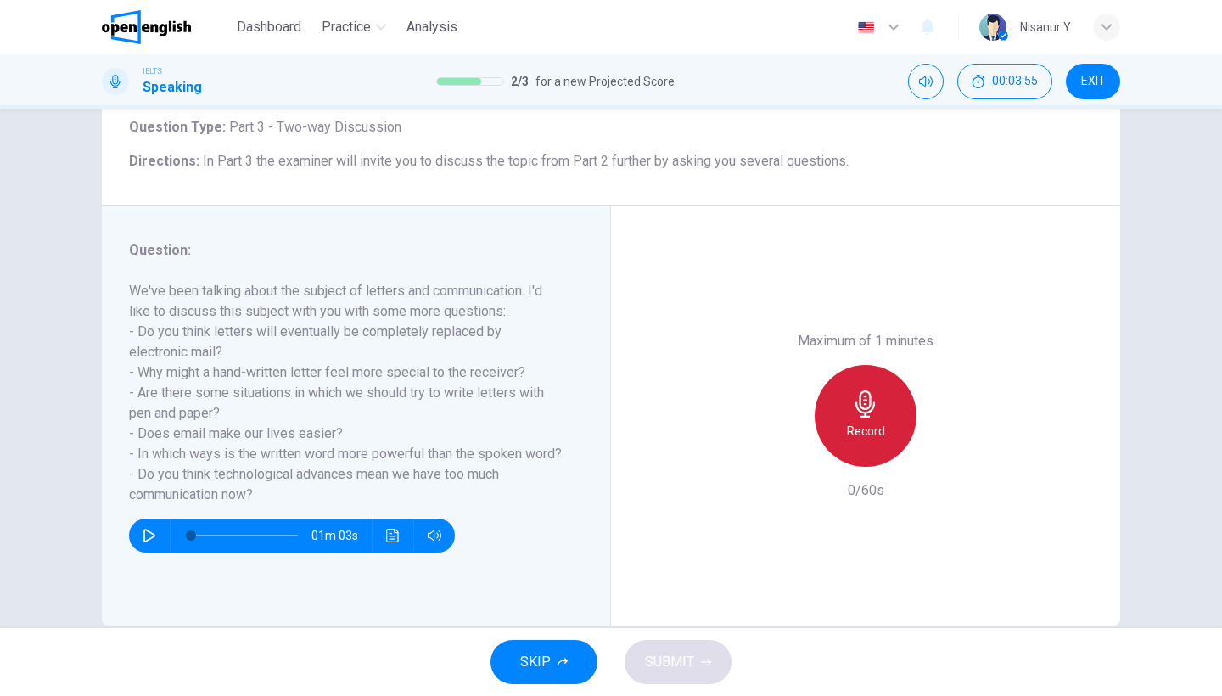
click at [868, 421] on h6 "Record" at bounding box center [866, 431] width 38 height 20
click at [868, 421] on h6 "Stop" at bounding box center [865, 431] width 25 height 20
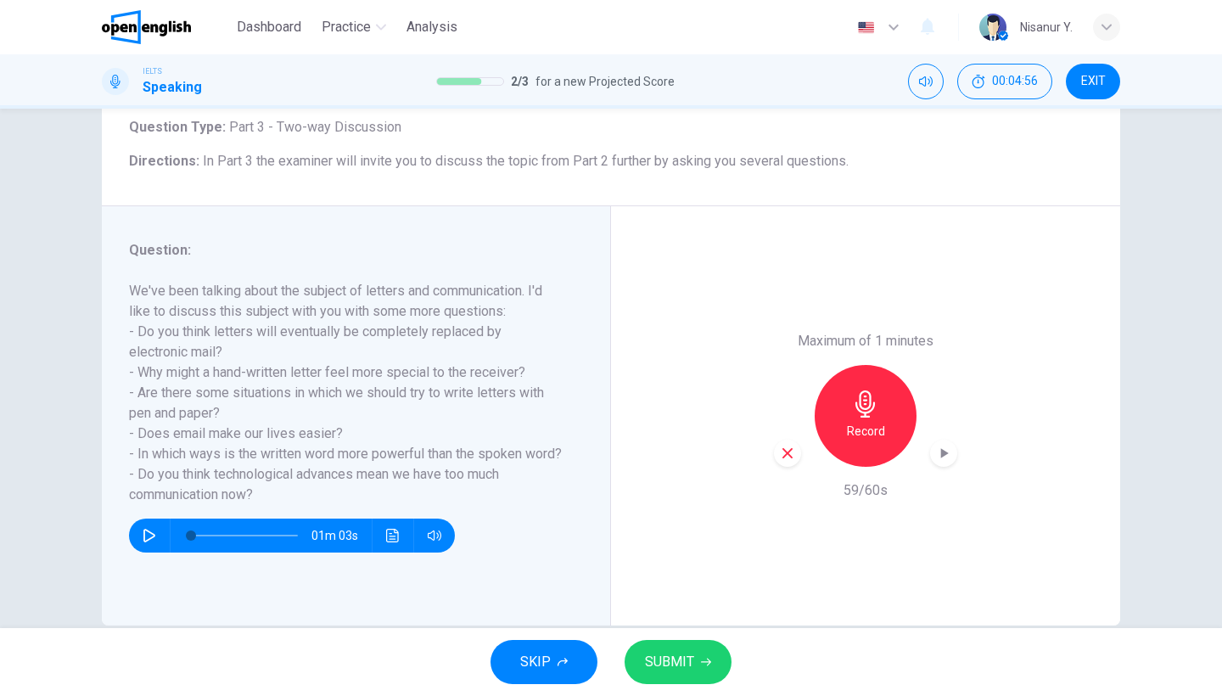
click at [687, 661] on span "SUBMIT" at bounding box center [669, 662] width 49 height 24
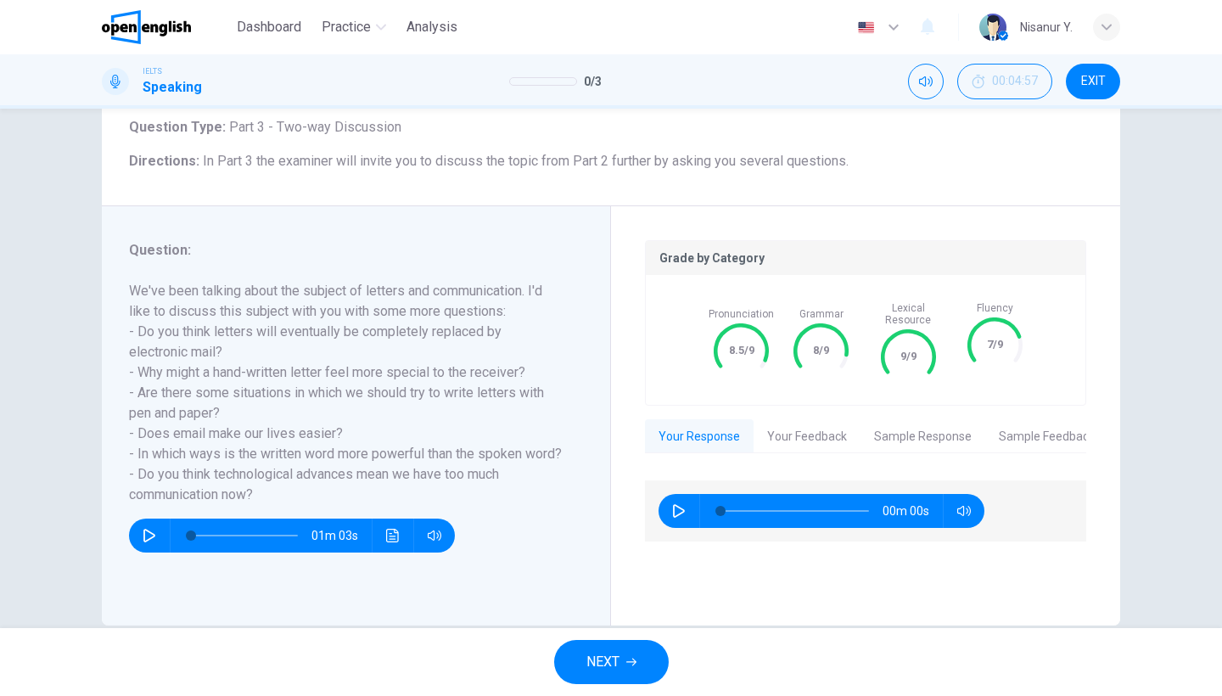
scroll to position [0, 0]
